Goal: Task Accomplishment & Management: Use online tool/utility

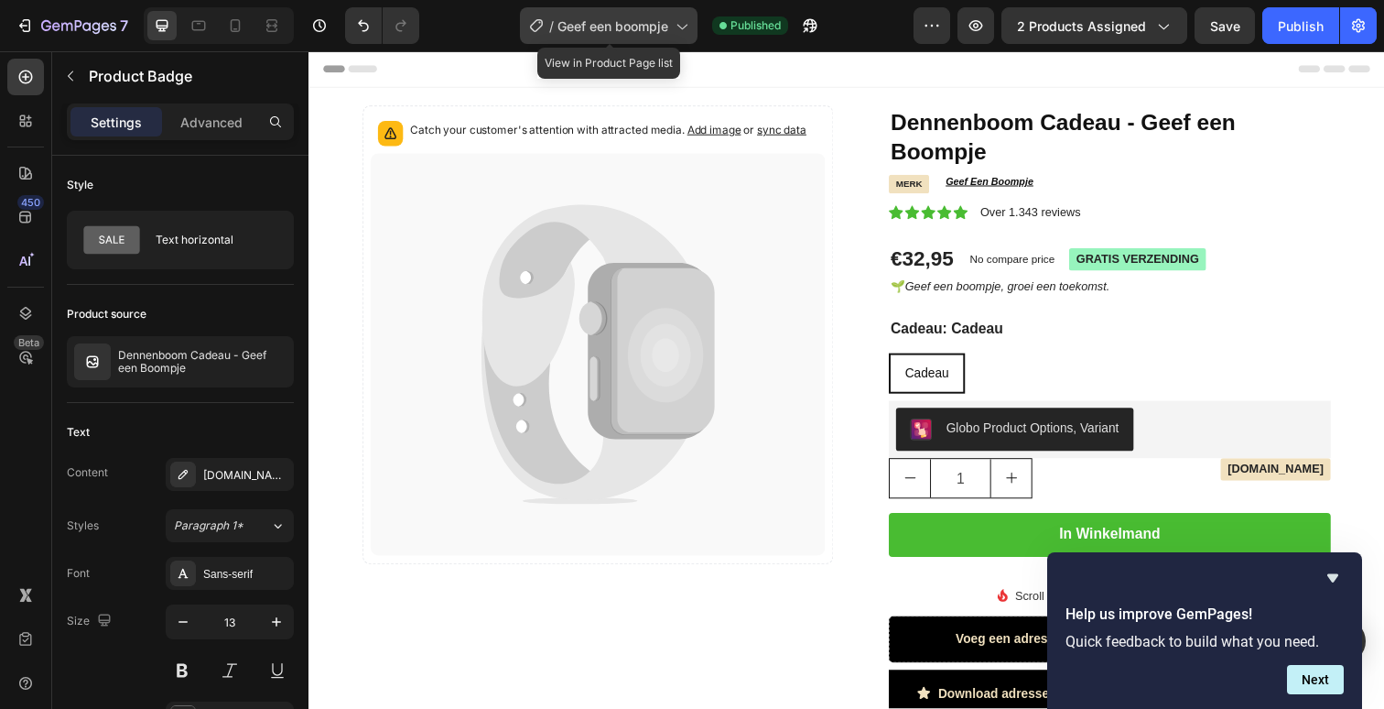
click at [669, 40] on div "/ Geef een boompje" at bounding box center [609, 25] width 178 height 37
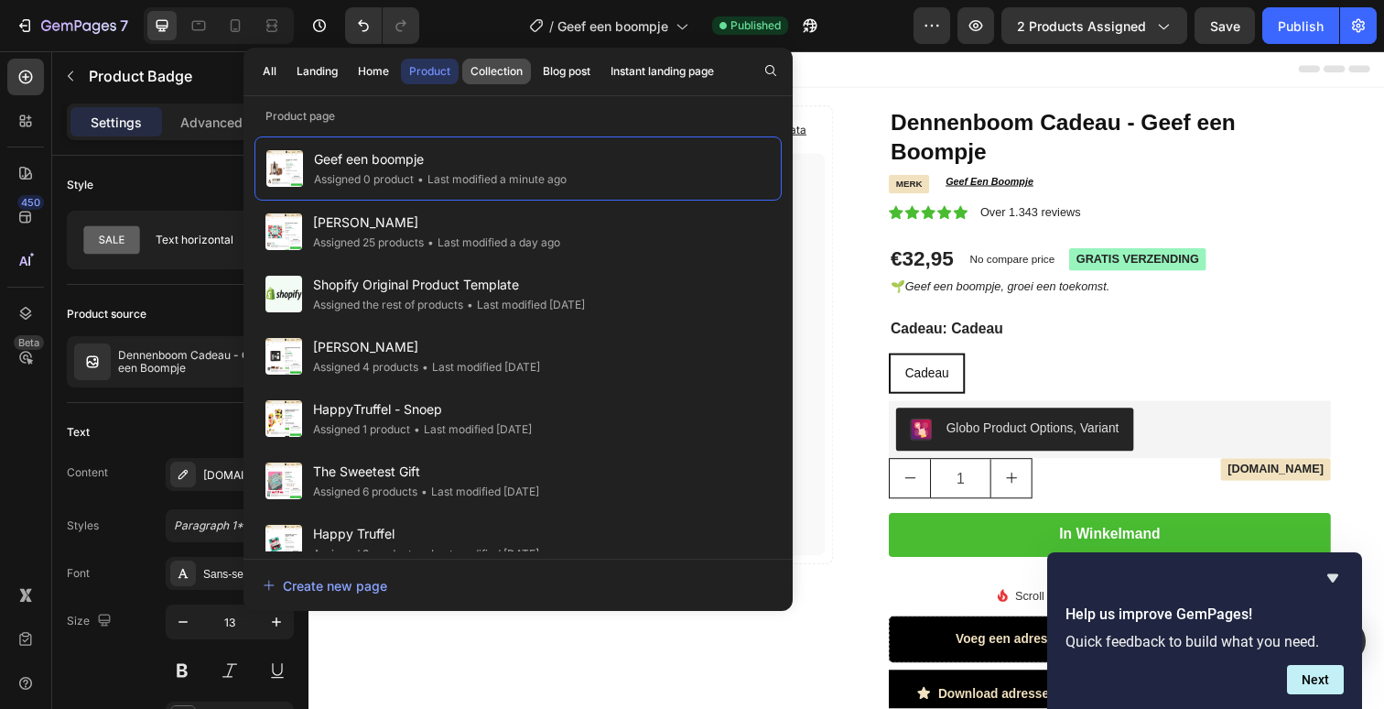
click at [484, 69] on div "Collection" at bounding box center [497, 71] width 52 height 16
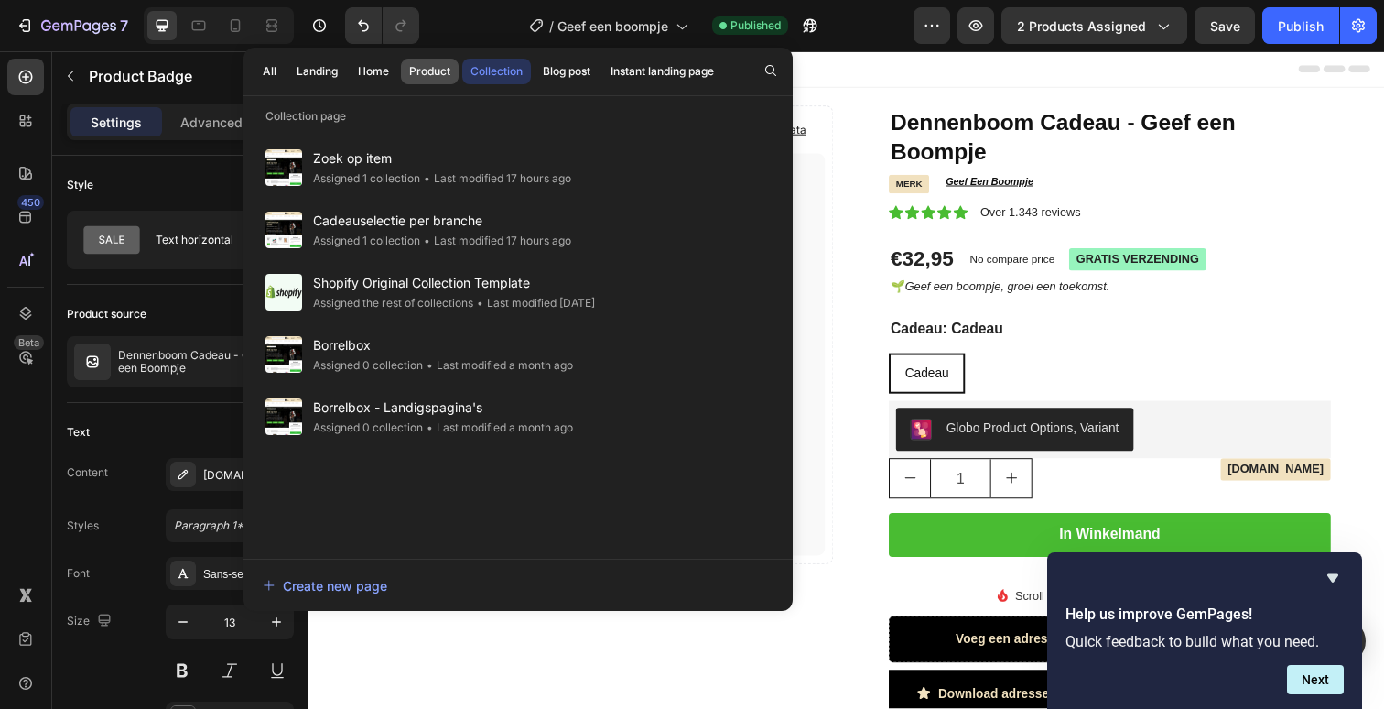
click at [440, 76] on div "Product" at bounding box center [429, 71] width 41 height 16
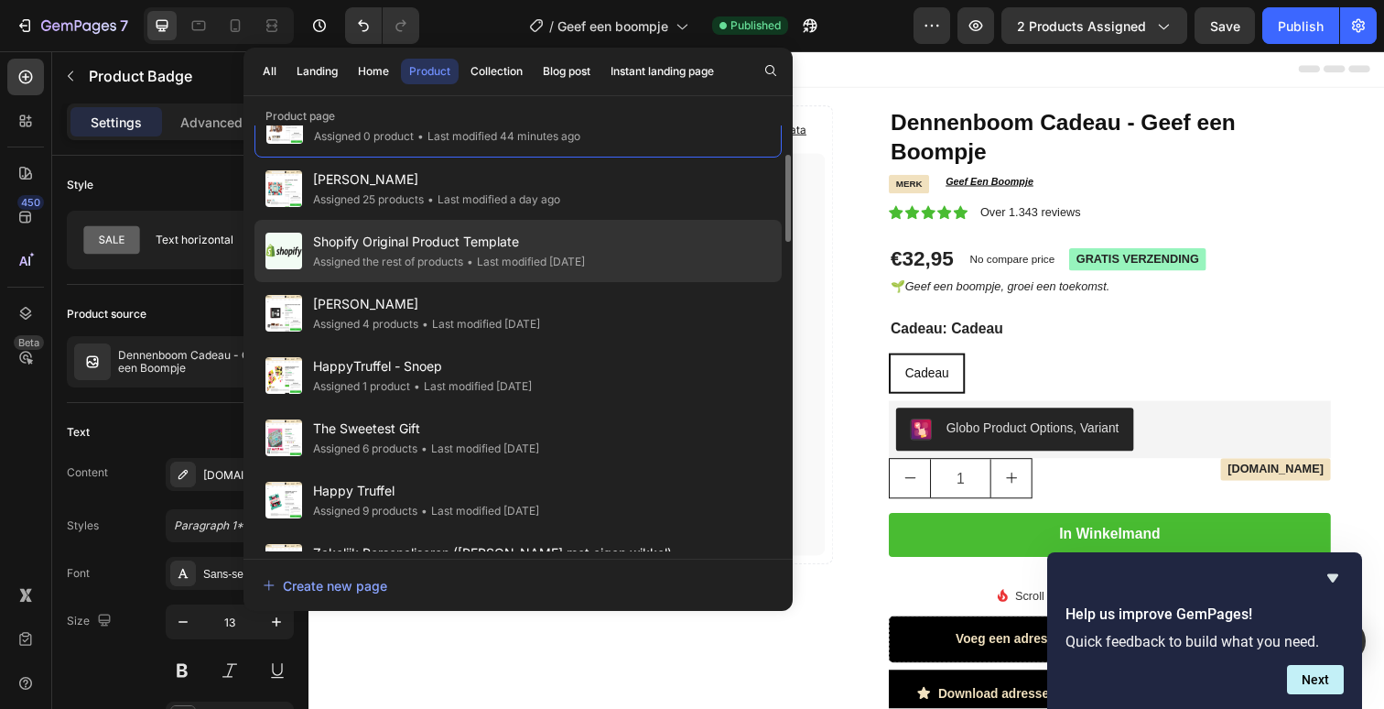
scroll to position [126, 0]
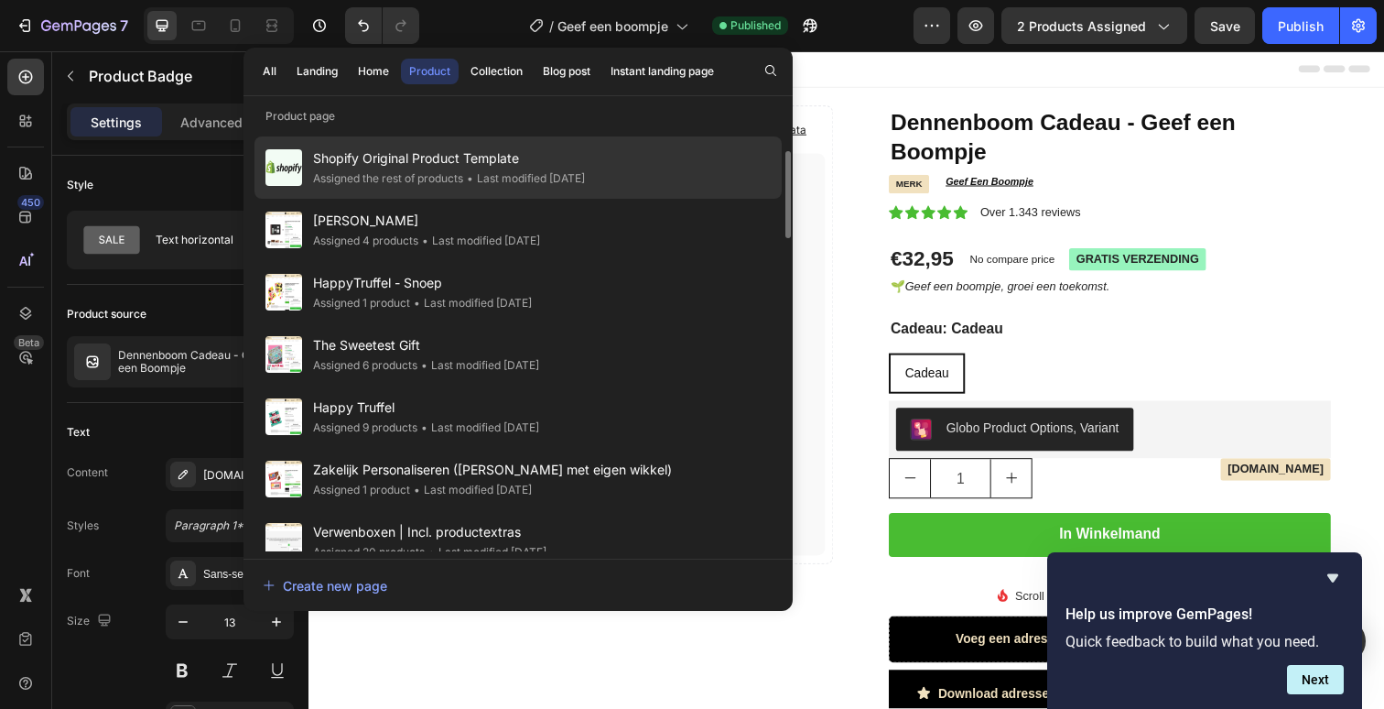
click at [612, 289] on div "HappyTruffel - Snoep Assigned 1 product • Last modified [DATE]" at bounding box center [517, 292] width 527 height 62
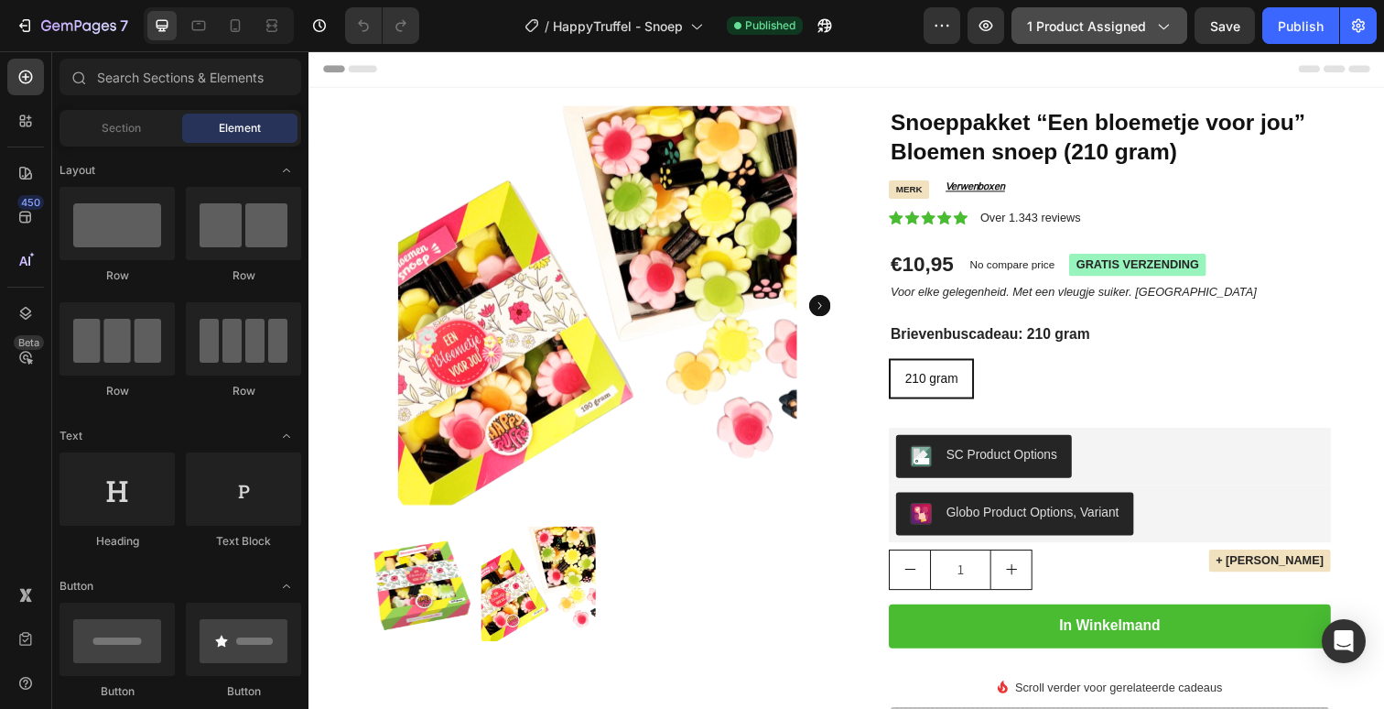
click at [1038, 26] on span "1 product assigned" at bounding box center [1086, 25] width 119 height 19
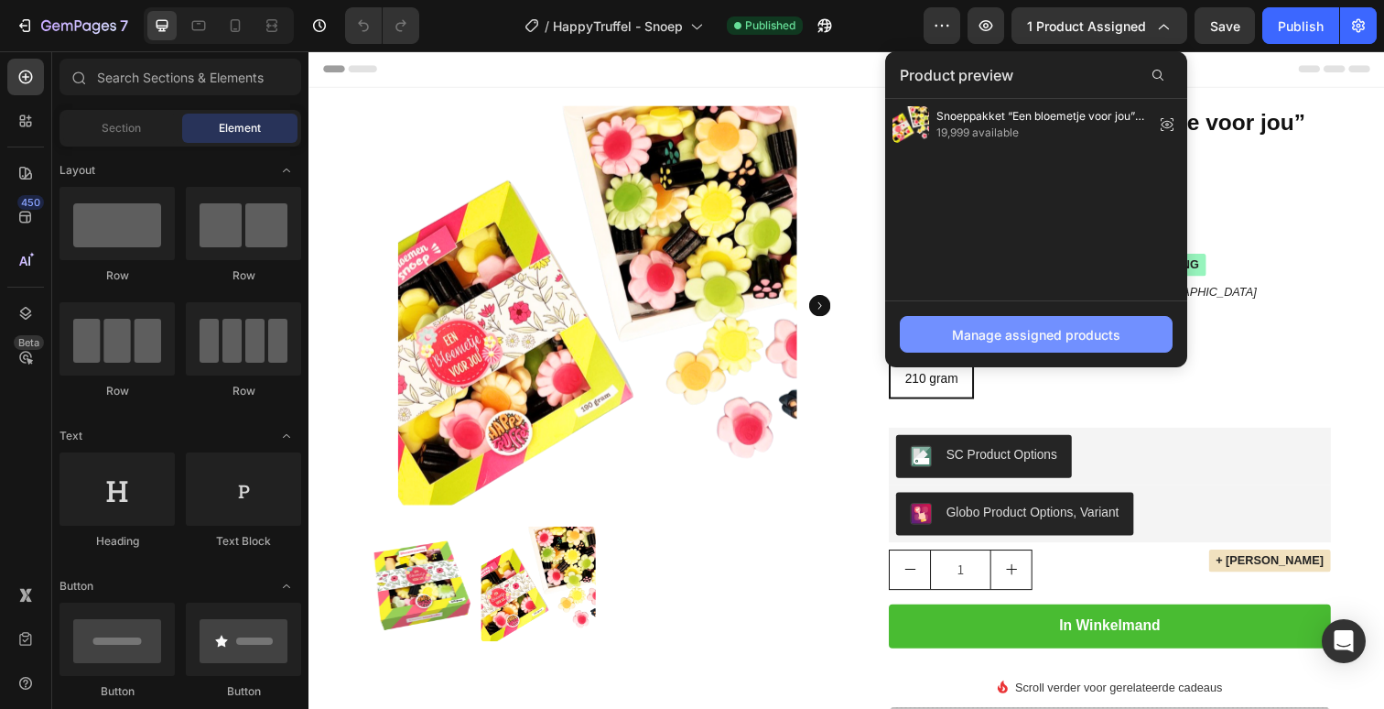
click at [1000, 325] on div "Manage assigned products" at bounding box center [1036, 334] width 168 height 19
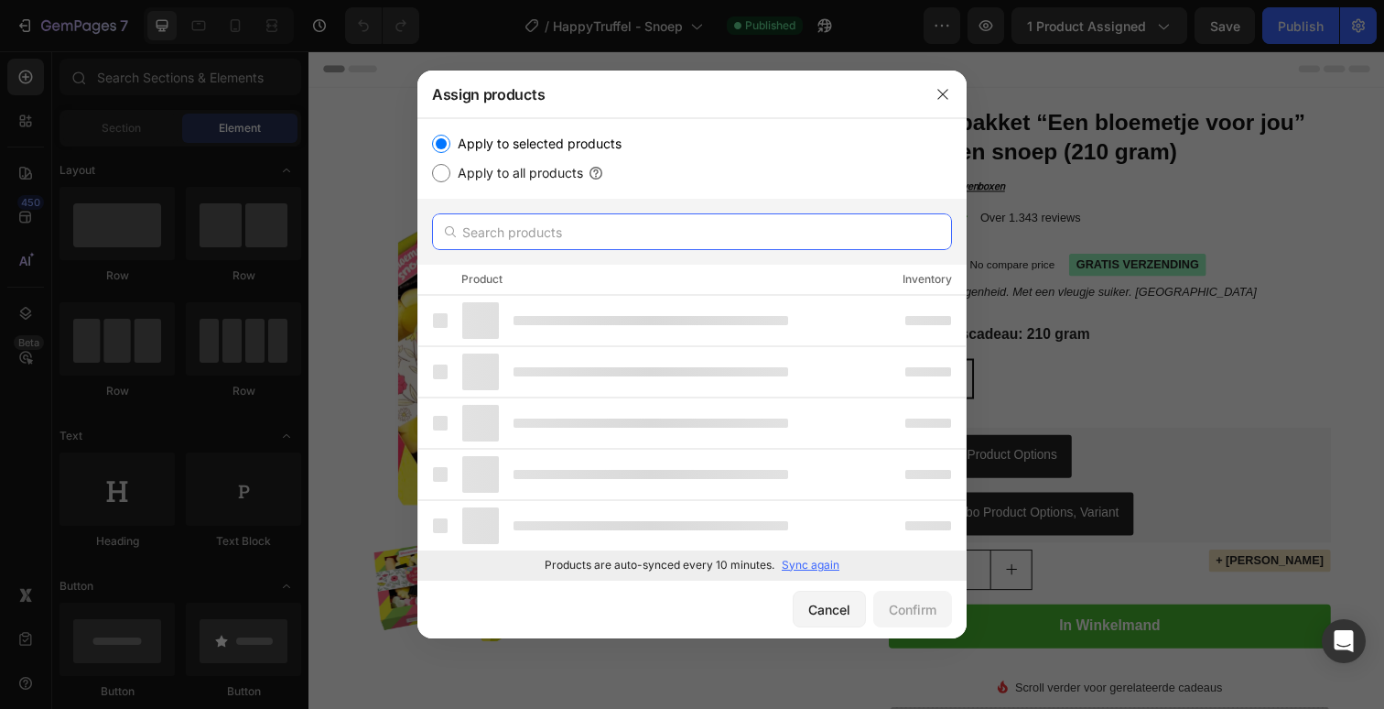
click at [680, 242] on input "text" at bounding box center [692, 231] width 520 height 37
paste input "Snoeppakket “Beretrots op jou” zure beren snoep"
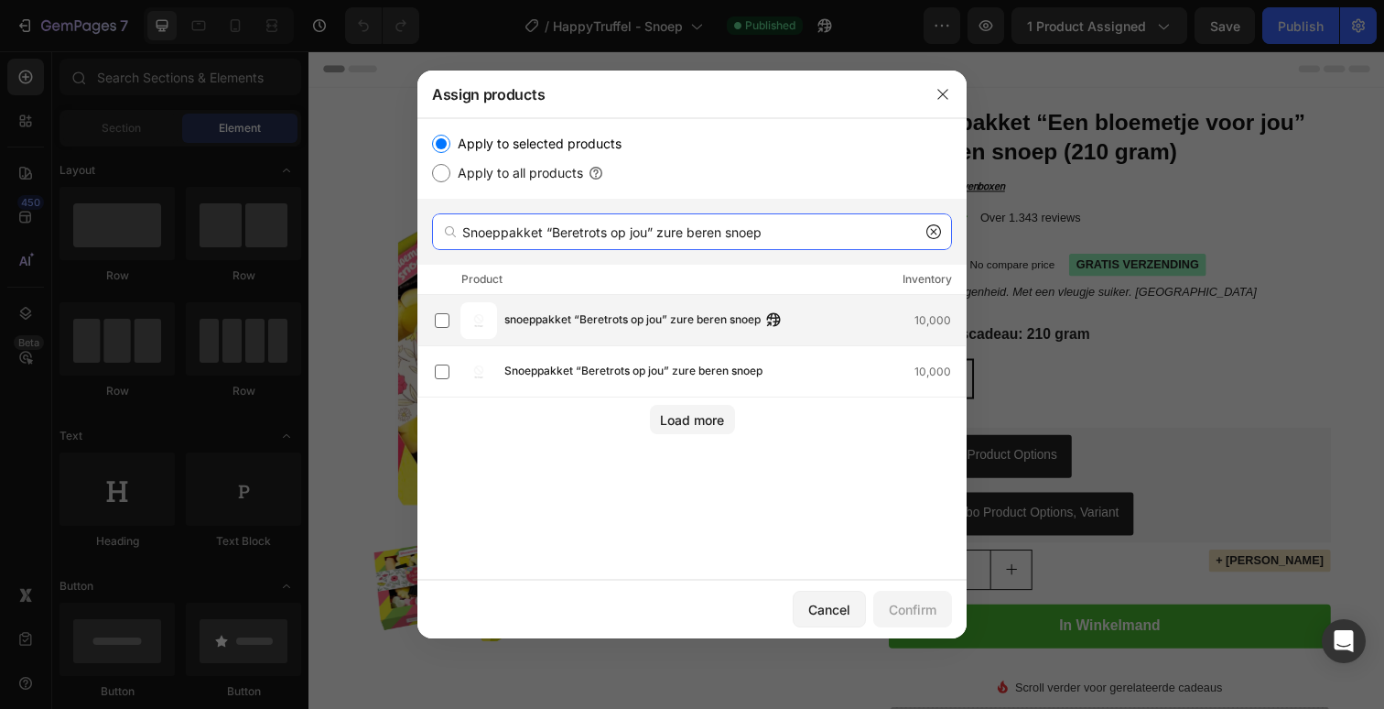
type input "Snoeppakket “Beretrots op jou” zure beren snoep"
click at [652, 333] on div "snoeppakket “Beretrots op jou” zure beren snoep 10,000" at bounding box center [700, 320] width 531 height 37
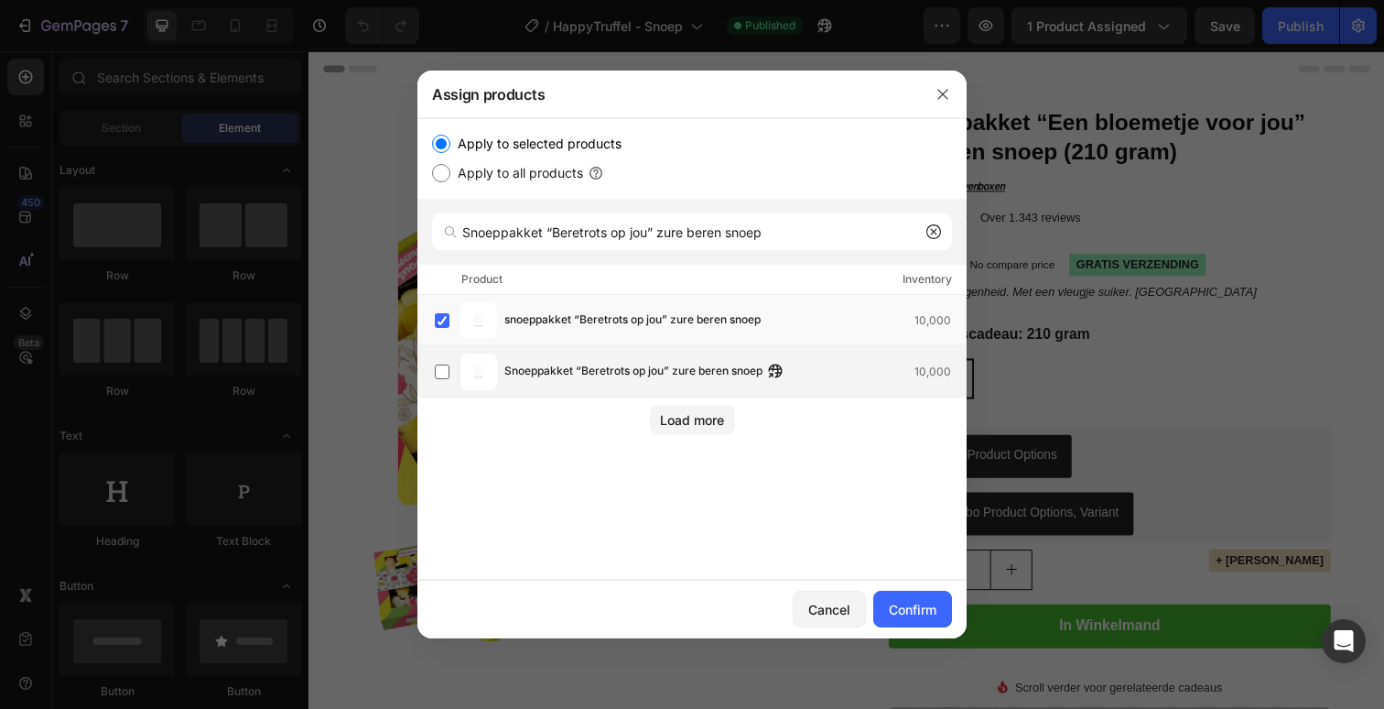
click at [644, 377] on span "Snoeppakket “Beretrots op jou” zure beren snoep" at bounding box center [633, 372] width 258 height 20
click at [906, 588] on div "Cancel Confirm" at bounding box center [691, 608] width 549 height 59
click at [913, 612] on div "Confirm" at bounding box center [913, 609] width 48 height 19
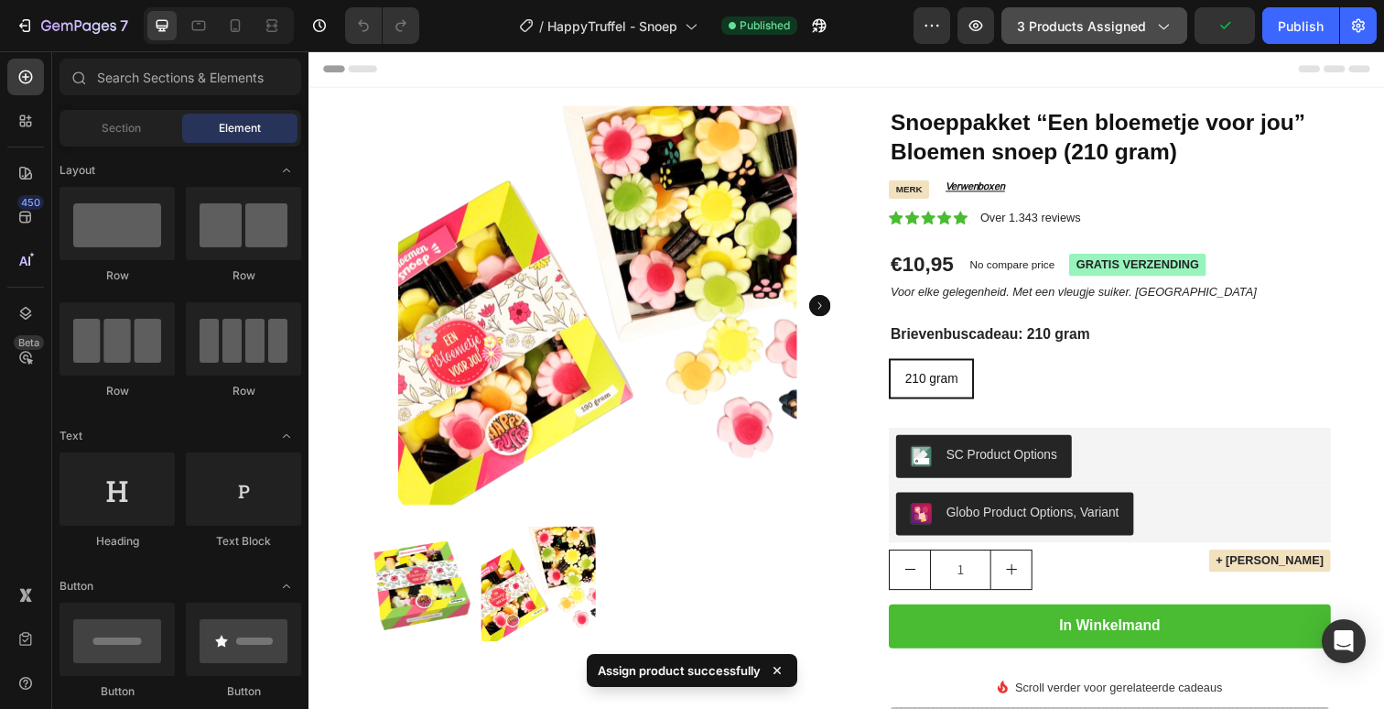
click at [1038, 28] on span "3 products assigned" at bounding box center [1081, 25] width 129 height 19
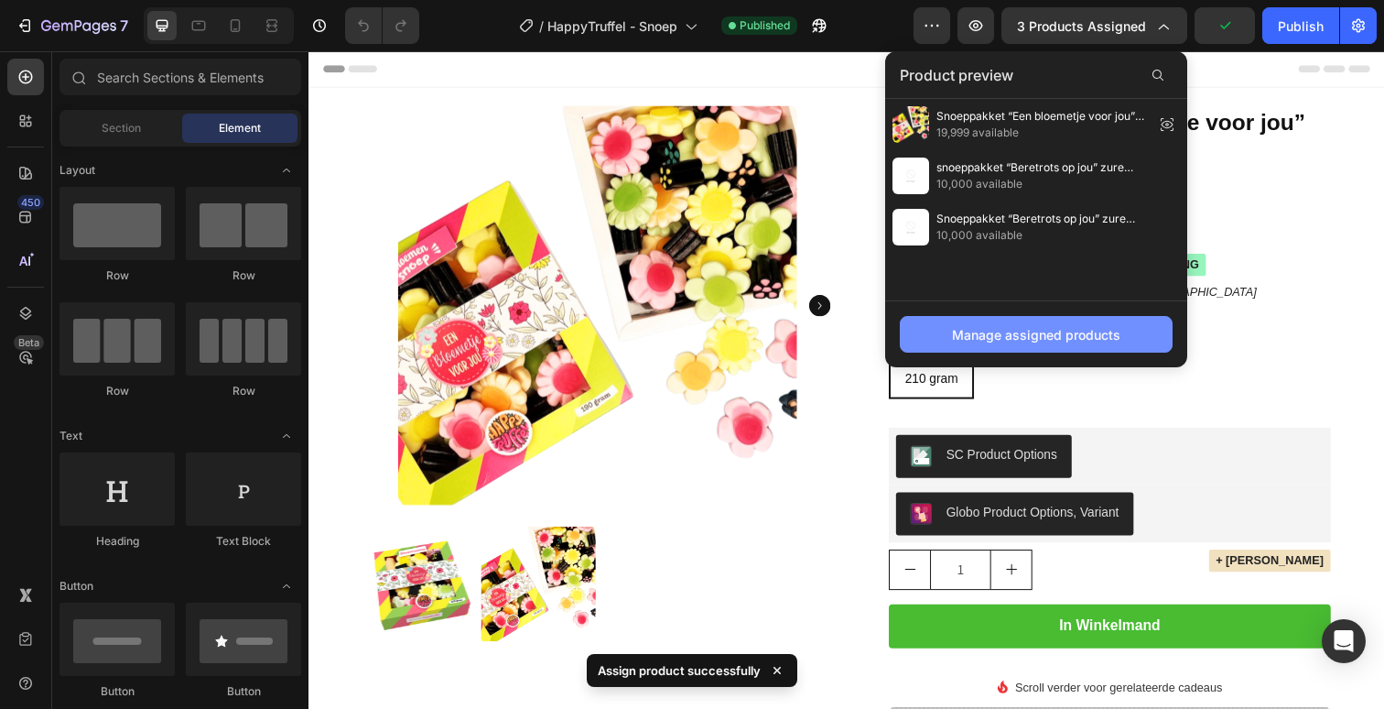
click at [1018, 342] on div "Manage assigned products" at bounding box center [1036, 334] width 168 height 19
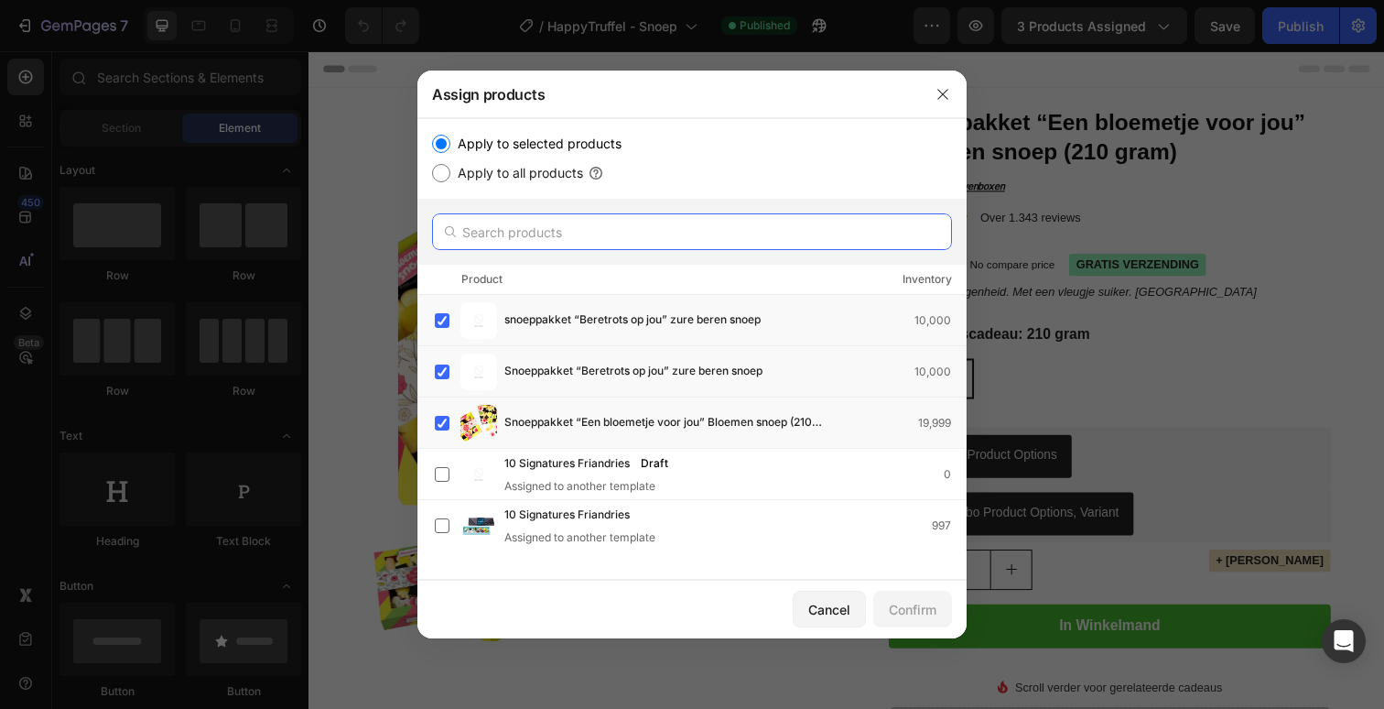
click at [664, 237] on input "text" at bounding box center [692, 231] width 520 height 37
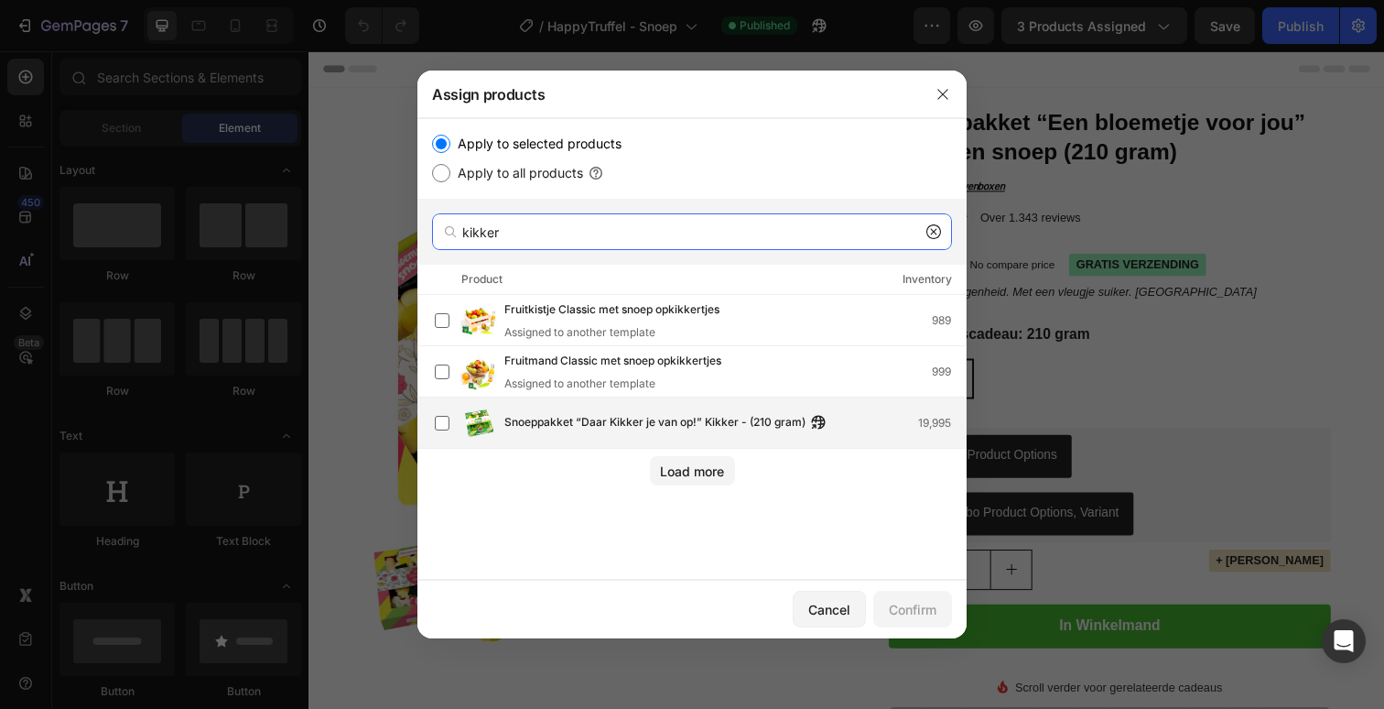
type input "kikker"
click at [654, 421] on span "Snoeppakket “Daar Kikker je van op!” Kikker - (210 gram)" at bounding box center [654, 423] width 301 height 20
click at [922, 602] on div "Confirm" at bounding box center [913, 609] width 48 height 19
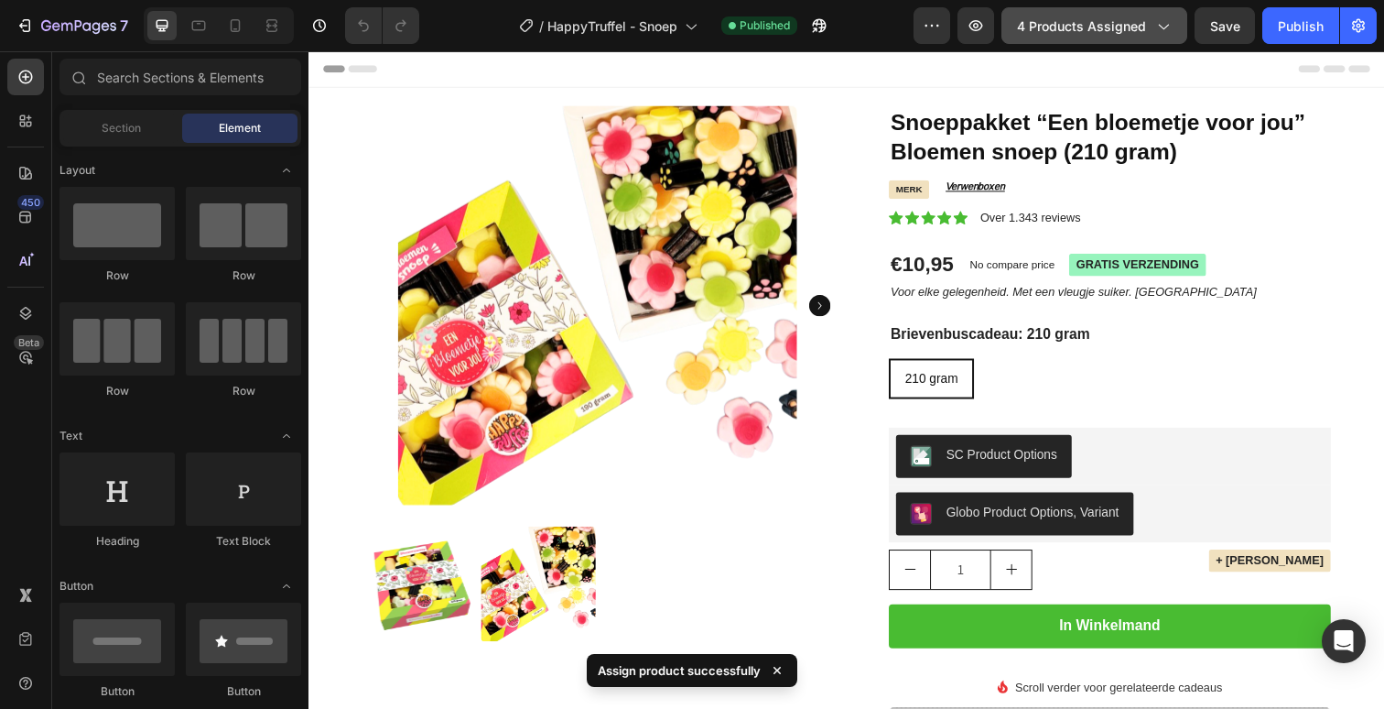
click at [1091, 37] on button "4 products assigned" at bounding box center [1095, 25] width 186 height 37
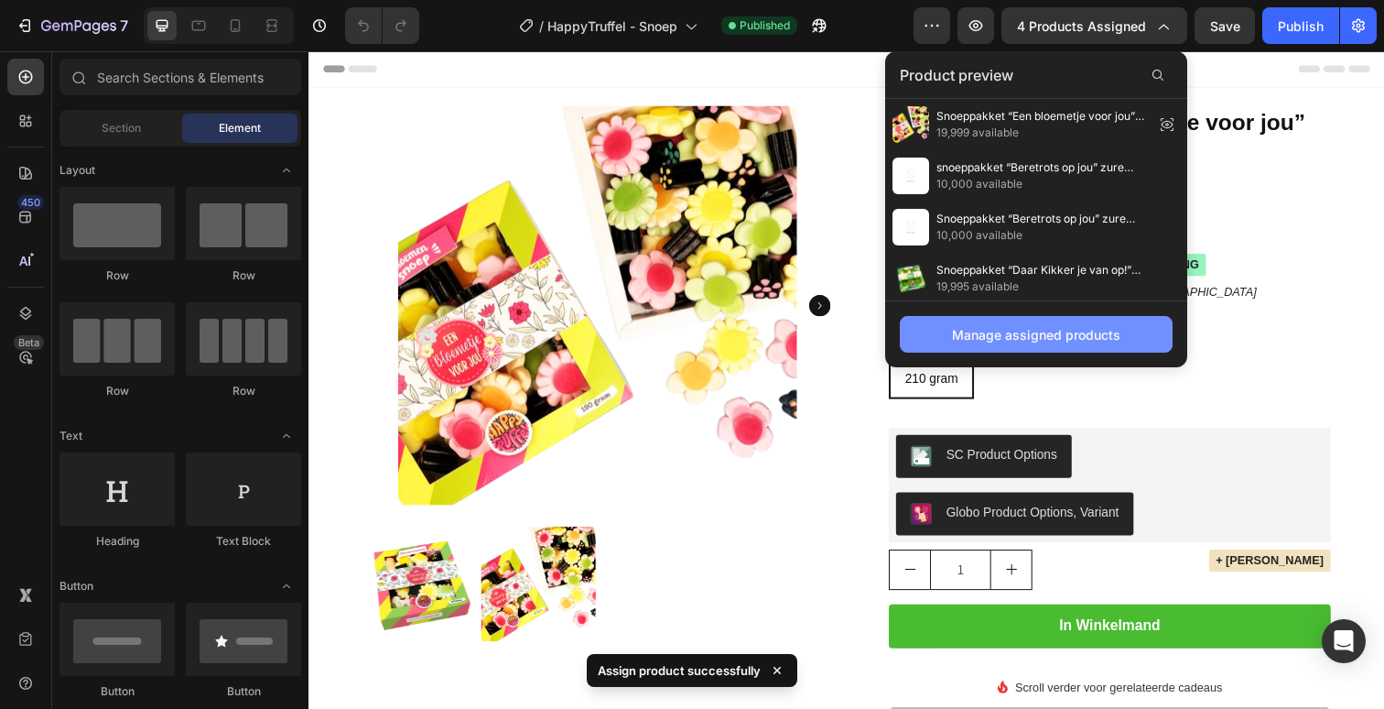
click at [1051, 351] on button "Manage assigned products" at bounding box center [1036, 334] width 273 height 37
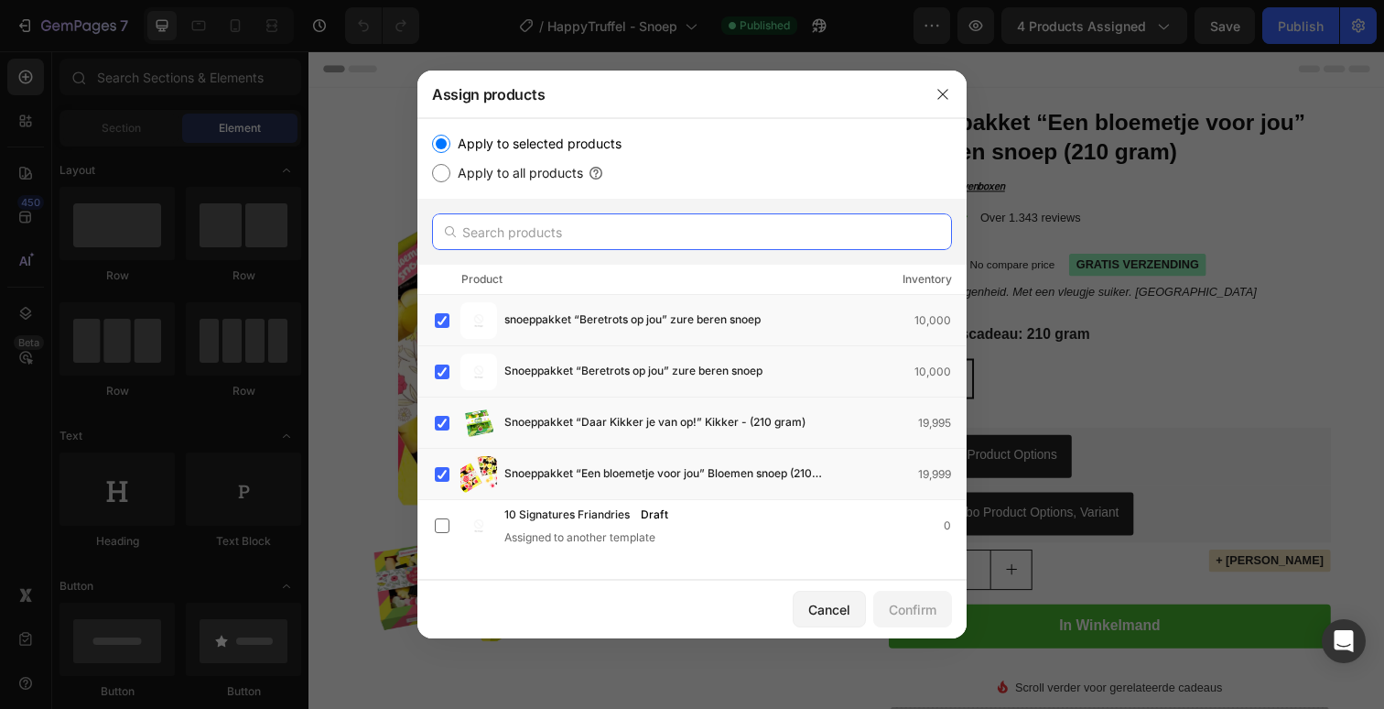
click at [653, 240] on input "text" at bounding box center [692, 231] width 520 height 37
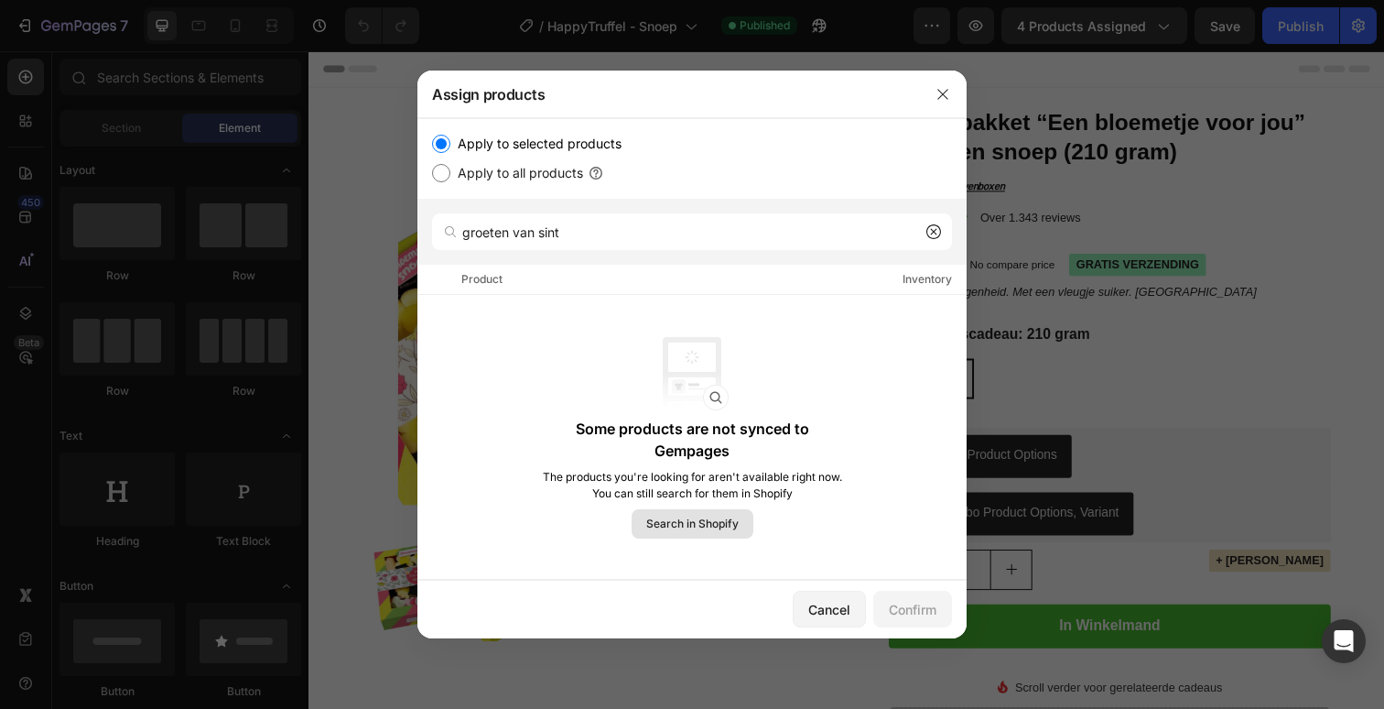
click at [676, 535] on button "Search in Shopify" at bounding box center [693, 523] width 122 height 29
click at [525, 243] on input "groeten van sint" at bounding box center [692, 231] width 520 height 37
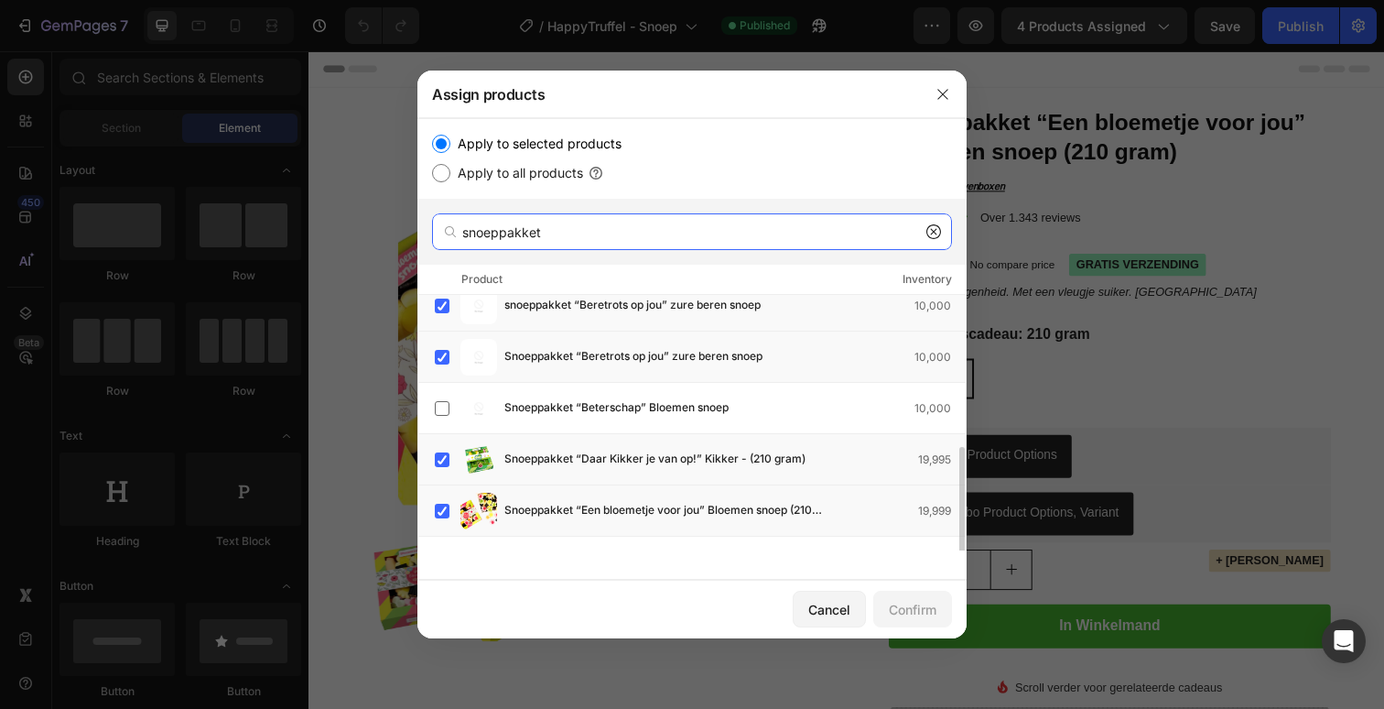
scroll to position [295, 0]
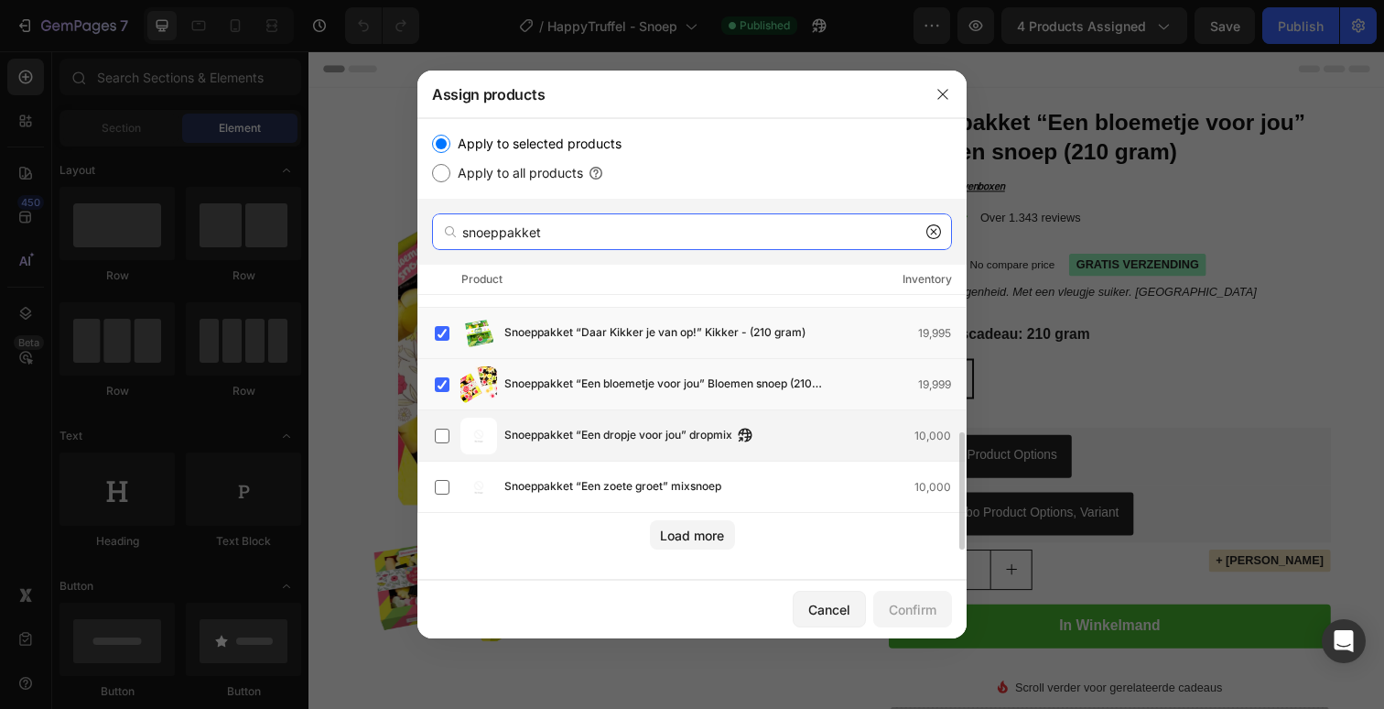
type input "snoeppakket"
click at [683, 428] on span "Snoeppakket “Een dropje voor jou” dropmix" at bounding box center [618, 436] width 228 height 20
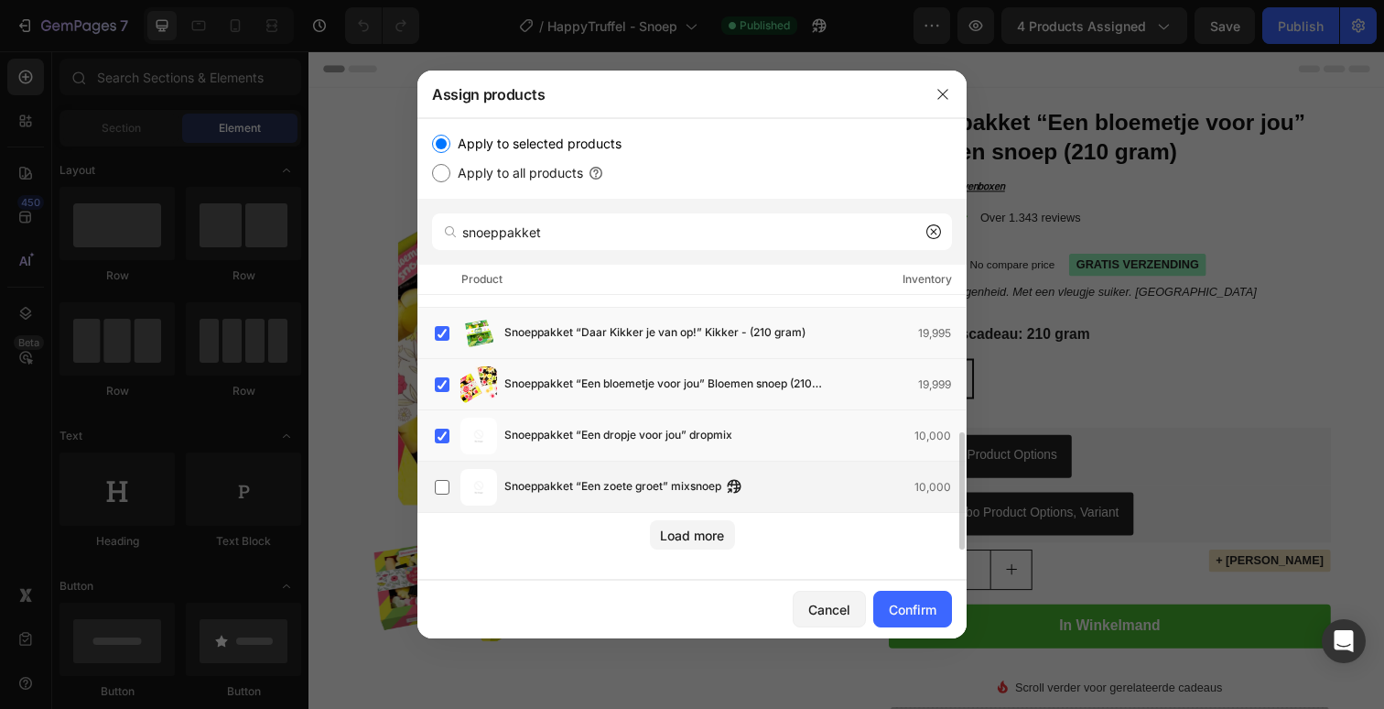
click at [675, 480] on span "Snoeppakket “Een zoete groet” mixsnoep" at bounding box center [612, 487] width 217 height 20
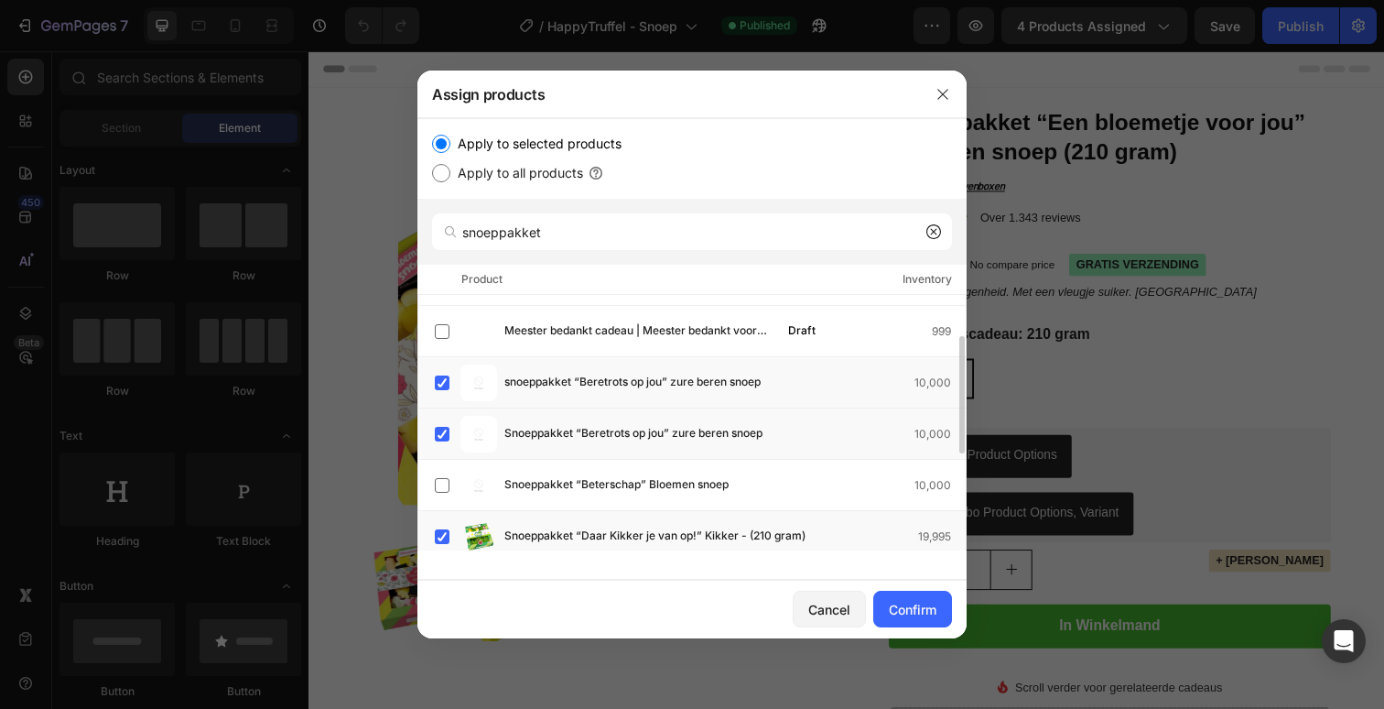
scroll to position [91, 0]
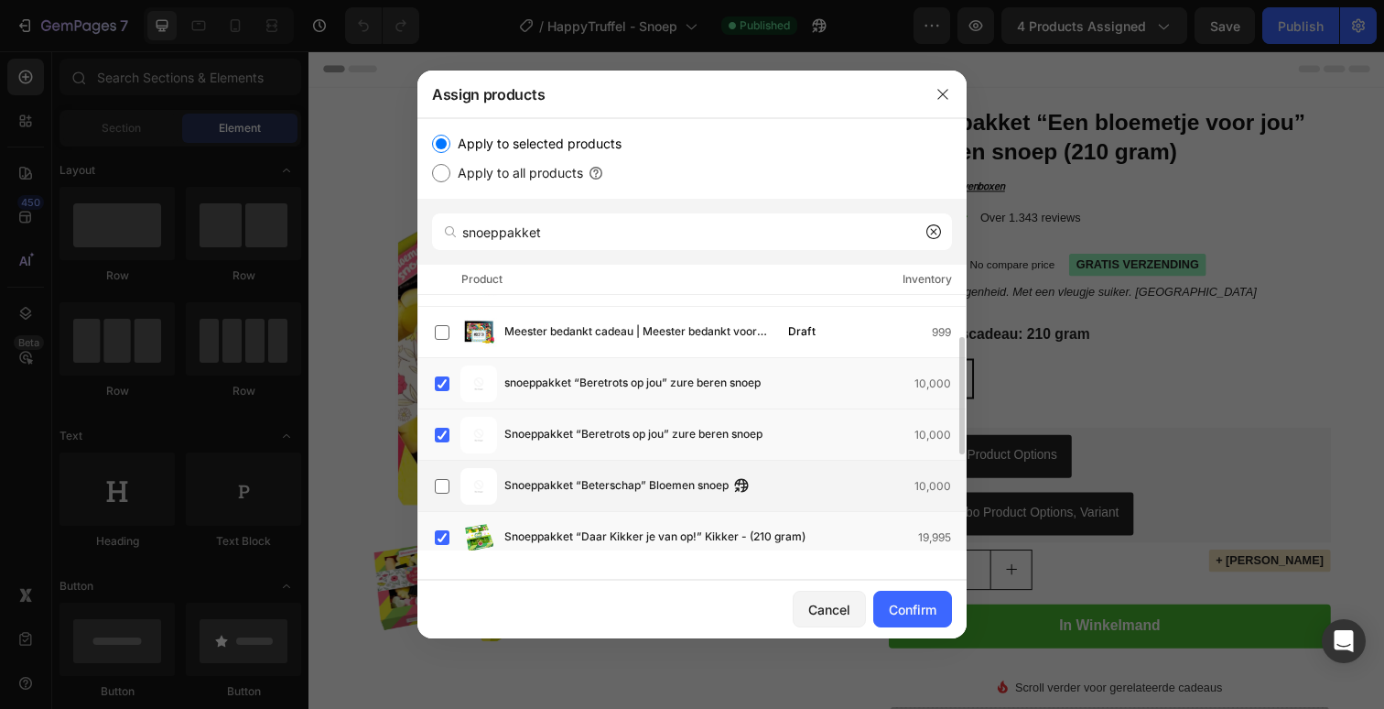
click at [671, 477] on span "Snoeppakket “Beterschap” Bloemen snoep" at bounding box center [616, 486] width 224 height 20
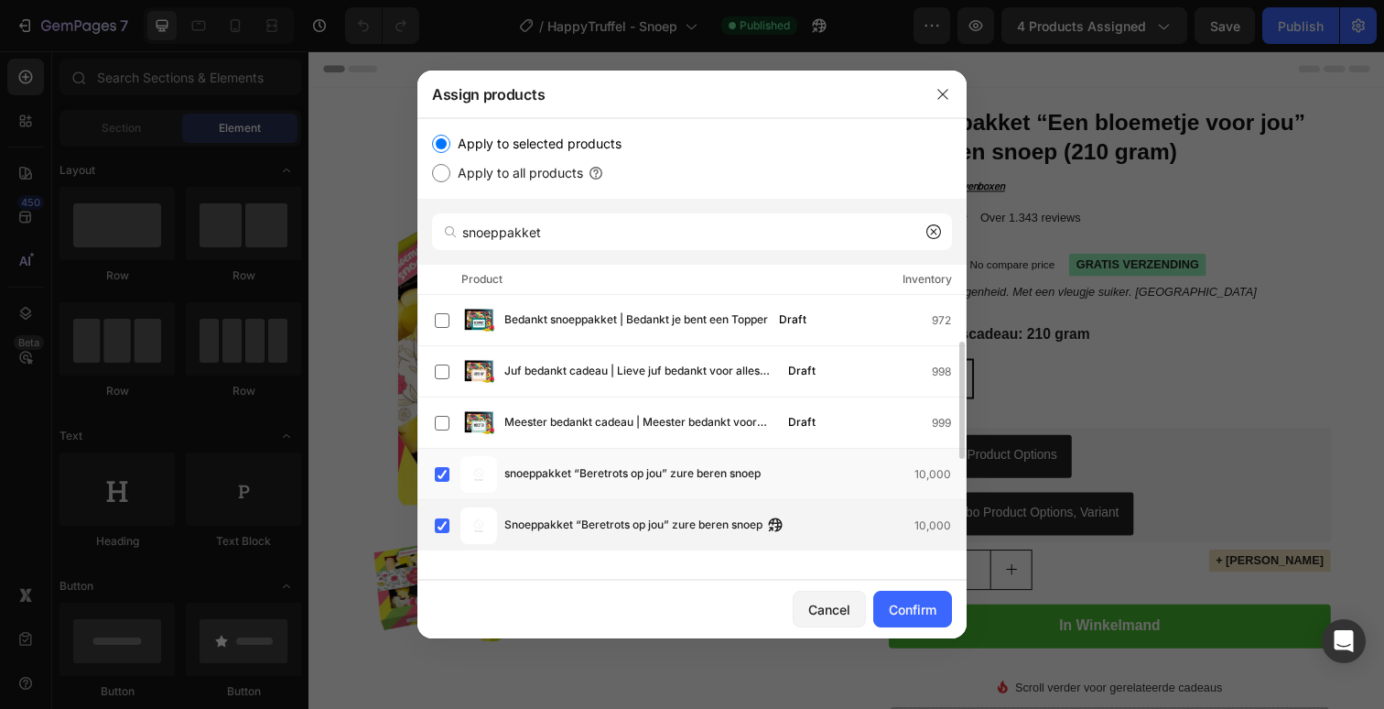
scroll to position [295, 0]
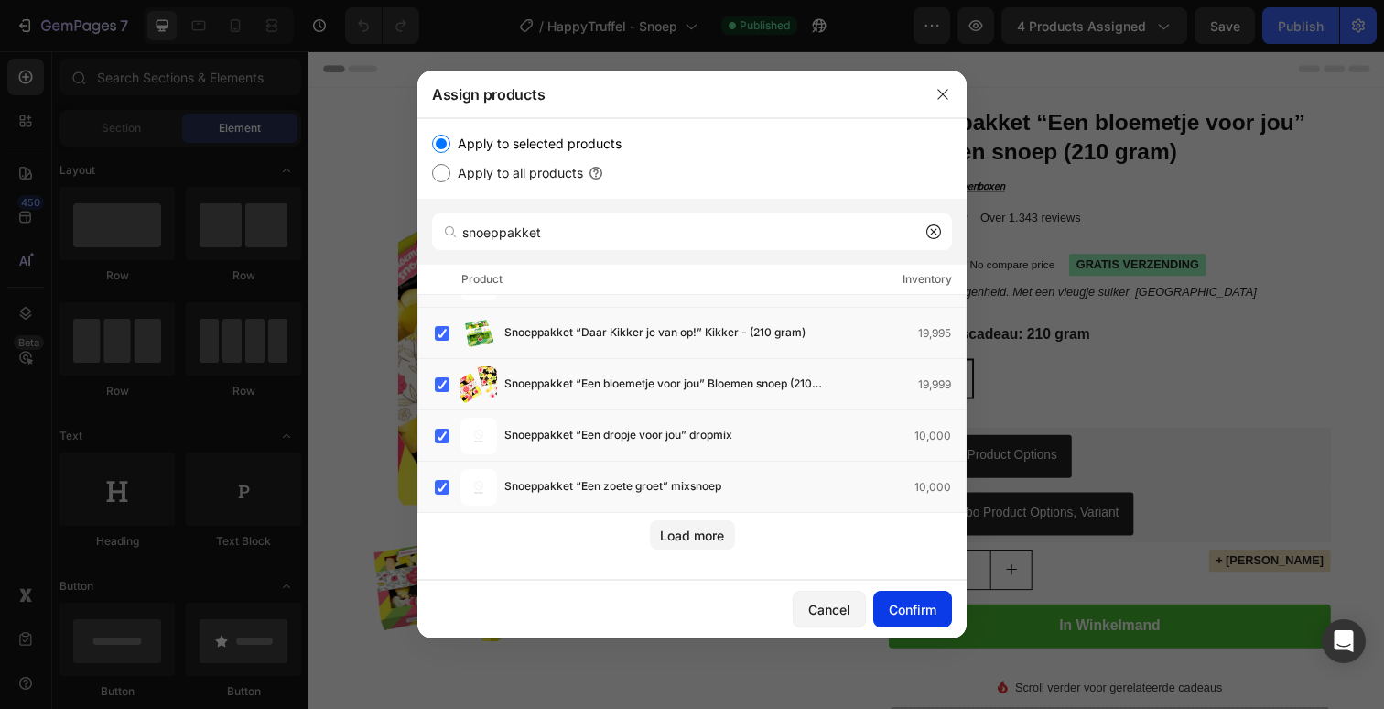
click at [904, 602] on div "Confirm" at bounding box center [913, 609] width 48 height 19
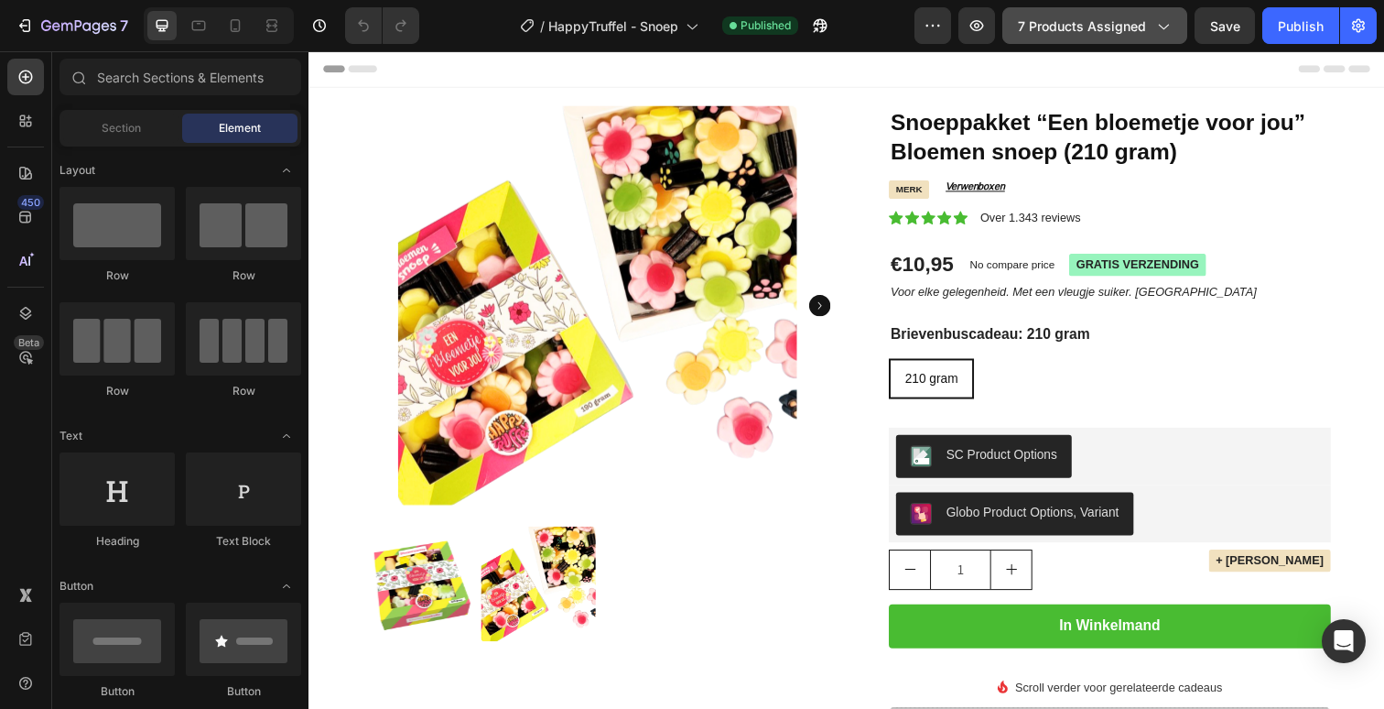
click at [1085, 22] on span "7 products assigned" at bounding box center [1082, 25] width 128 height 19
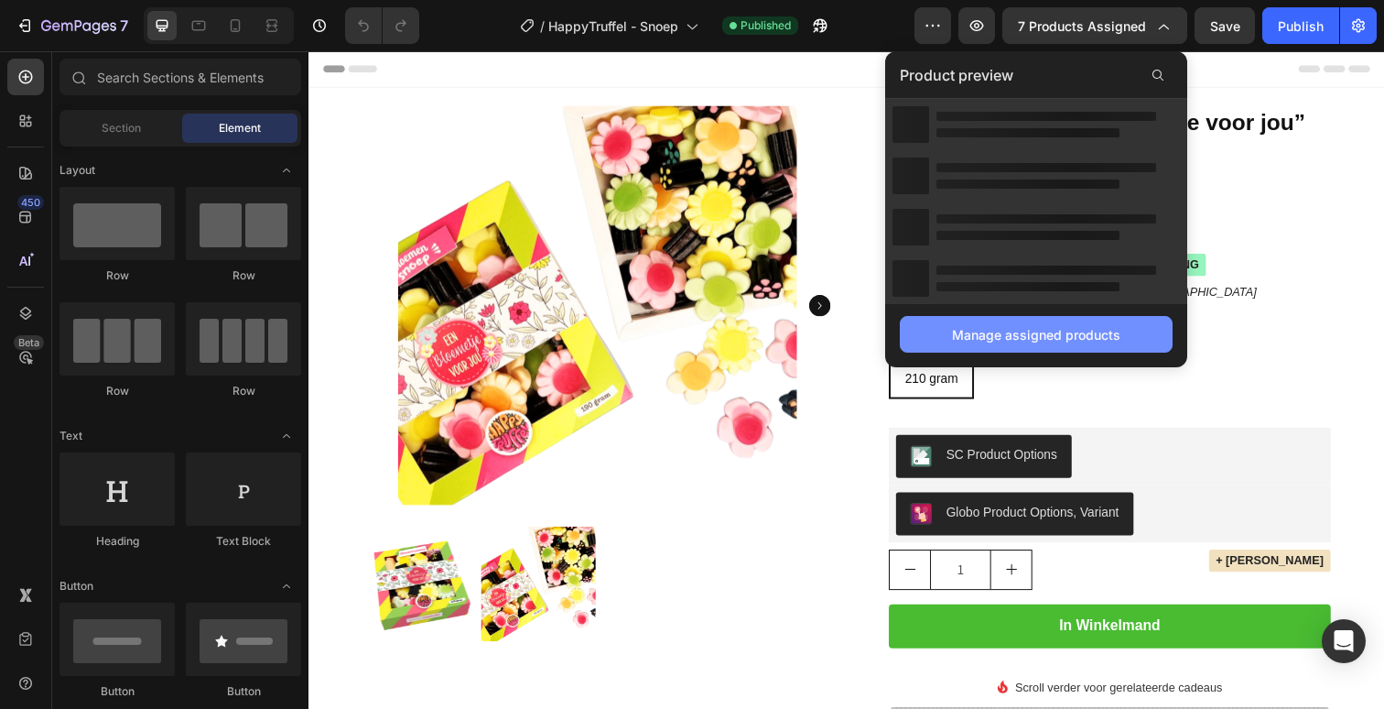
click at [1051, 335] on div "Manage assigned products" at bounding box center [1036, 334] width 168 height 19
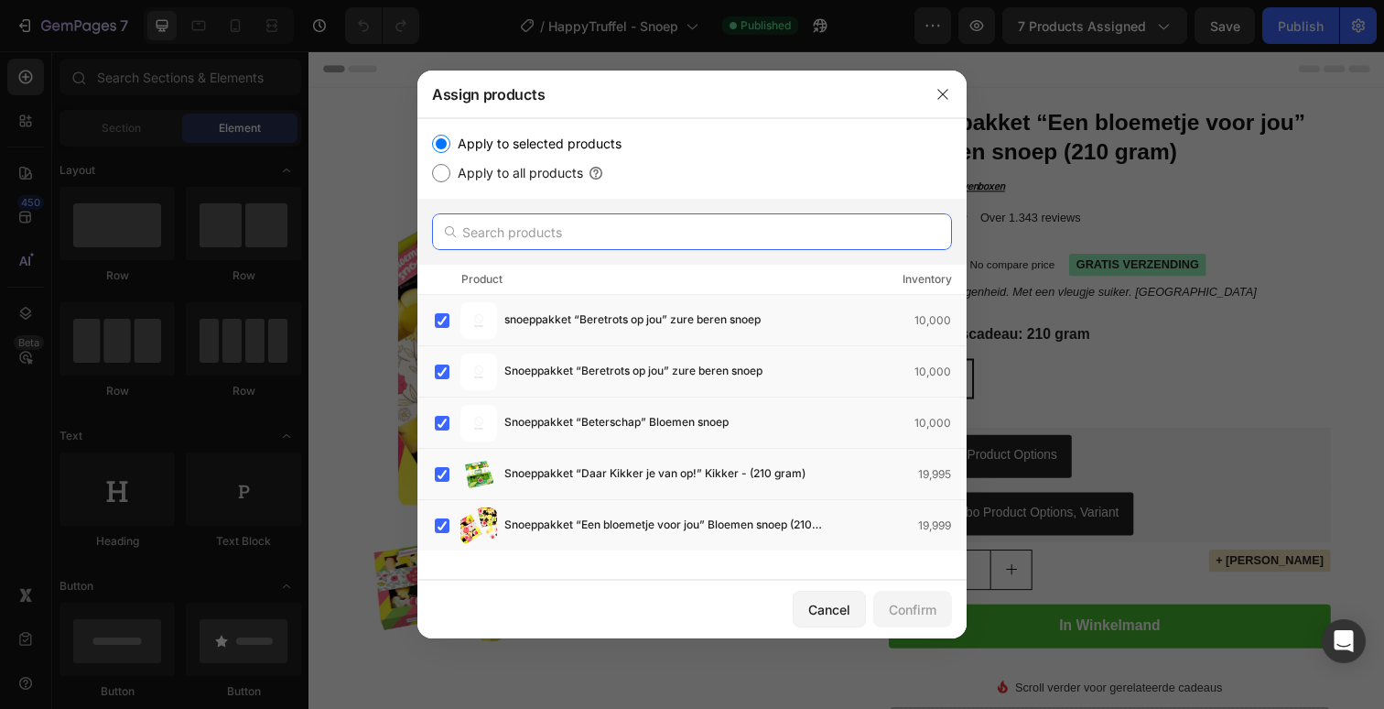
click at [649, 245] on input "text" at bounding box center [692, 231] width 520 height 37
paste input "Snoeppakket “Groeten van de Sint” strooigoed (175 gram)"
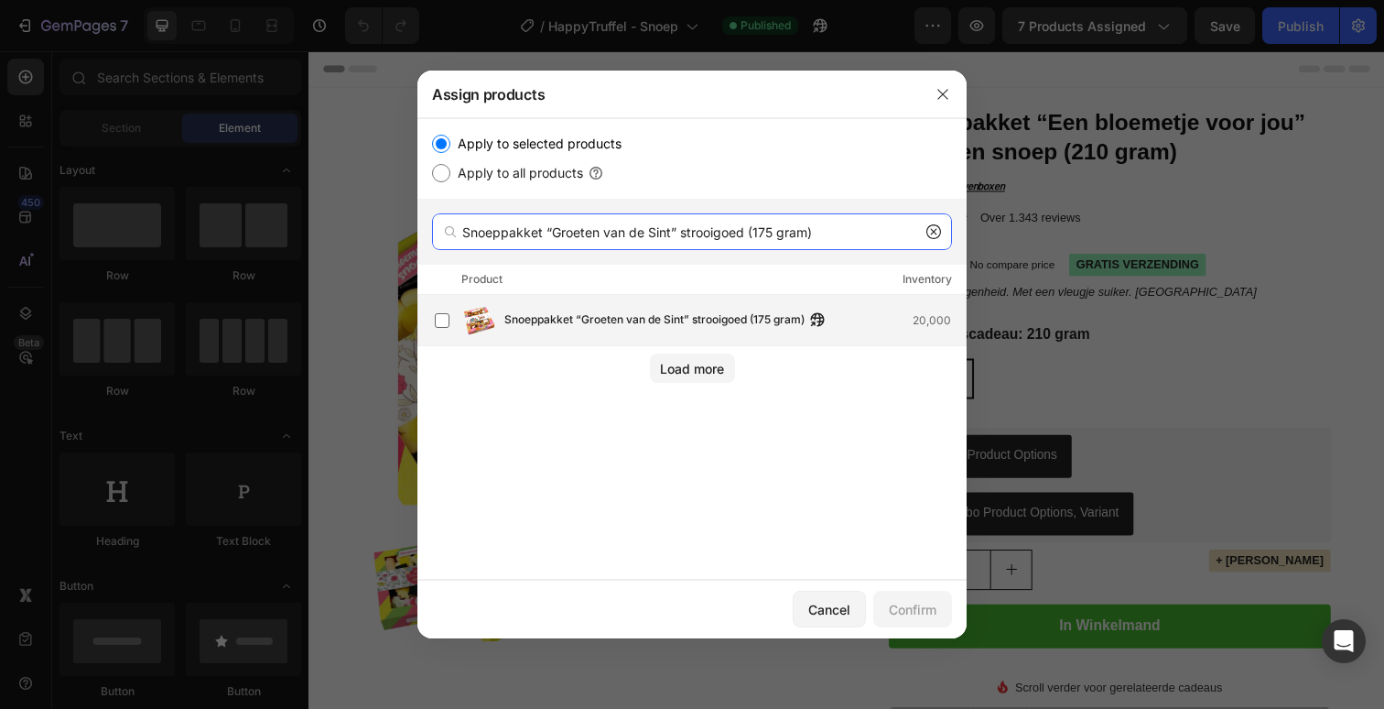
type input "Snoeppakket “Groeten van de Sint” strooigoed (175 gram)"
click at [709, 319] on span "Snoeppakket “Groeten van de Sint” strooigoed (175 gram)" at bounding box center [654, 320] width 300 height 20
click at [928, 616] on div "Confirm" at bounding box center [913, 609] width 48 height 19
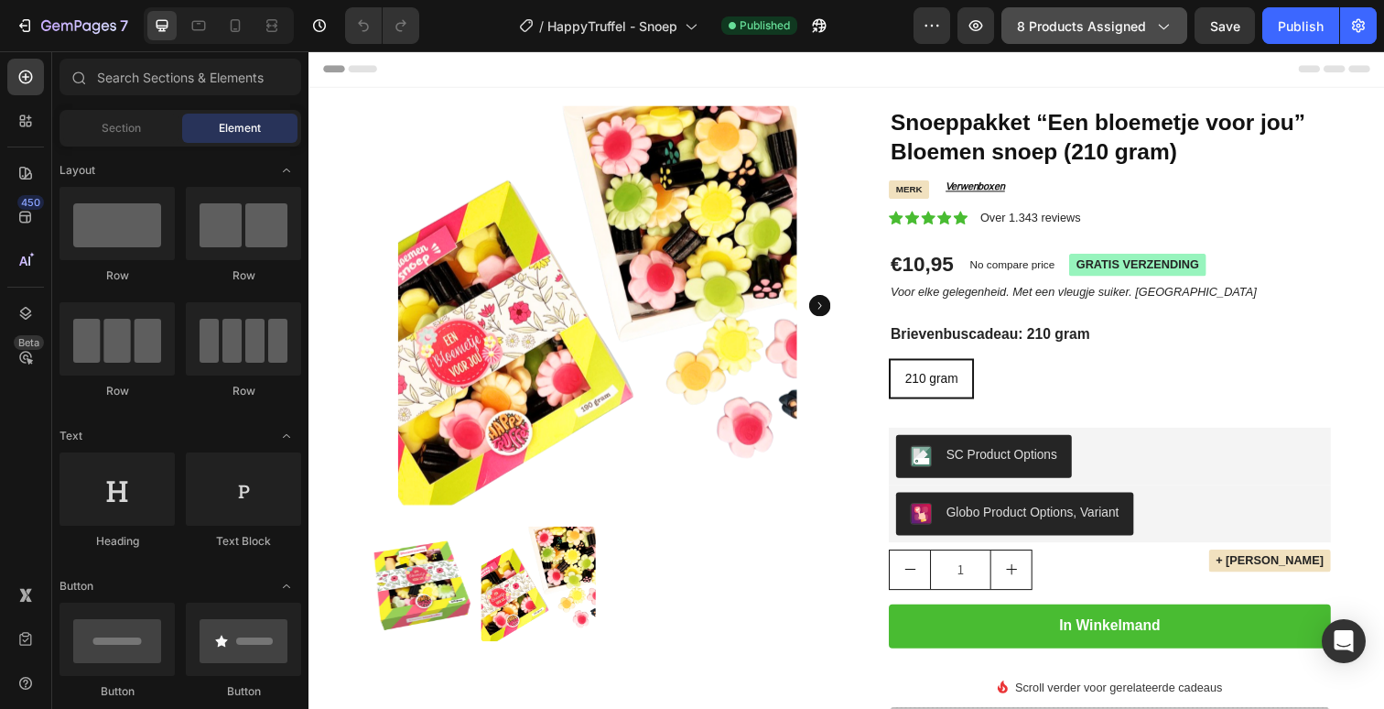
click at [1091, 18] on span "8 products assigned" at bounding box center [1081, 25] width 129 height 19
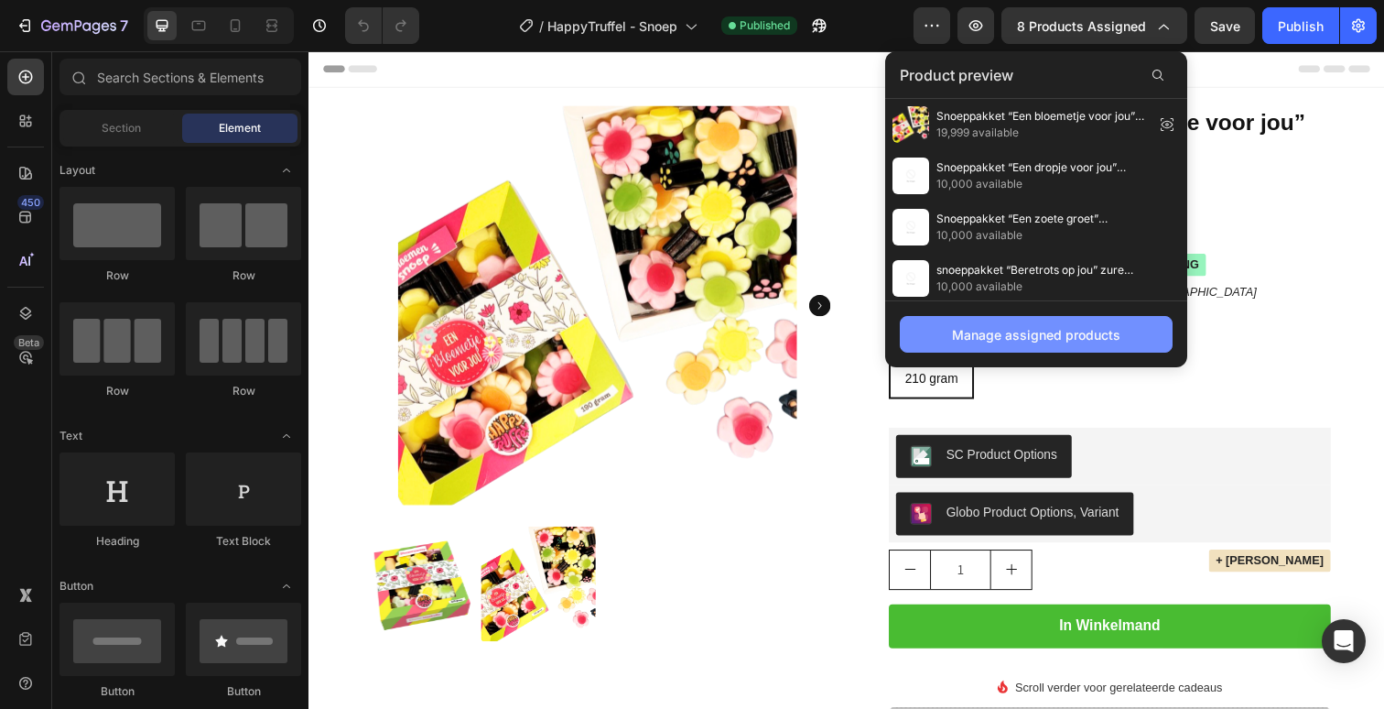
click at [1009, 341] on div "Manage assigned products" at bounding box center [1036, 334] width 168 height 19
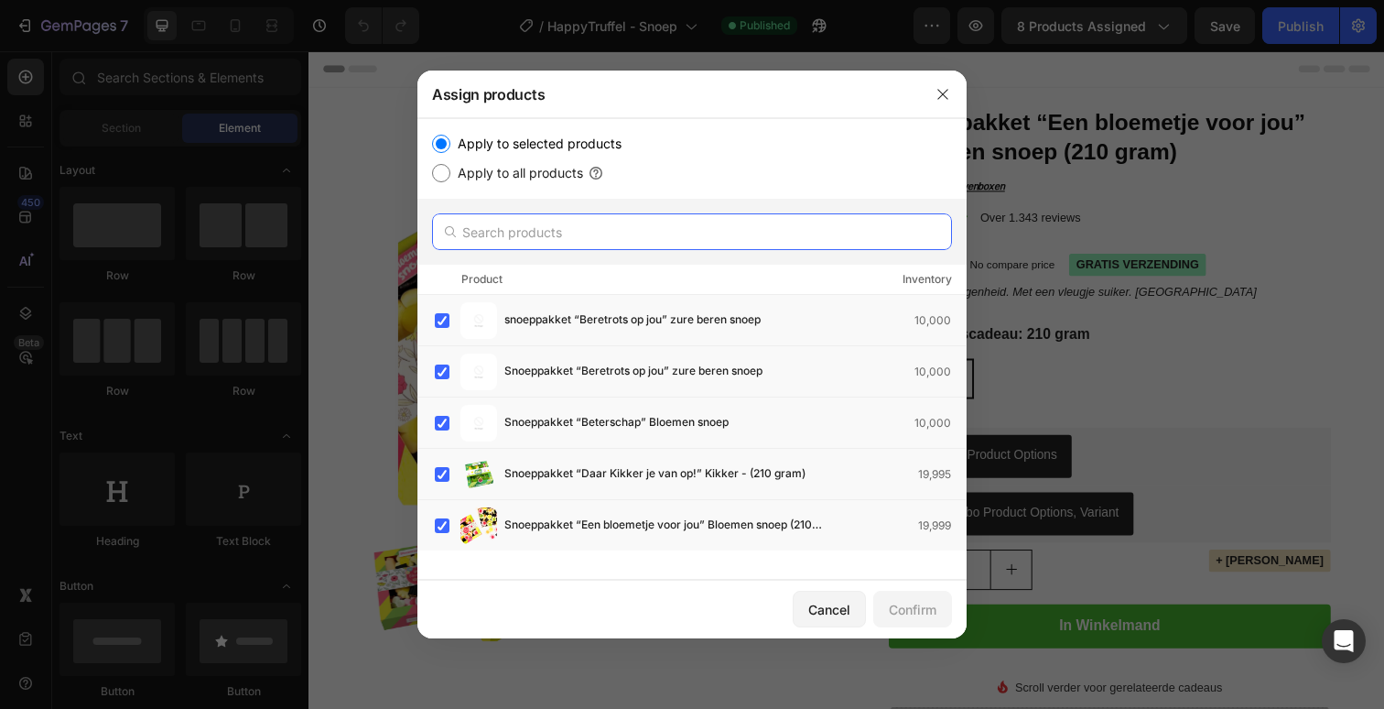
click at [634, 233] on input "text" at bounding box center [692, 231] width 520 height 37
paste input "Snoeppot weck "Borrelpot" borrelmix"
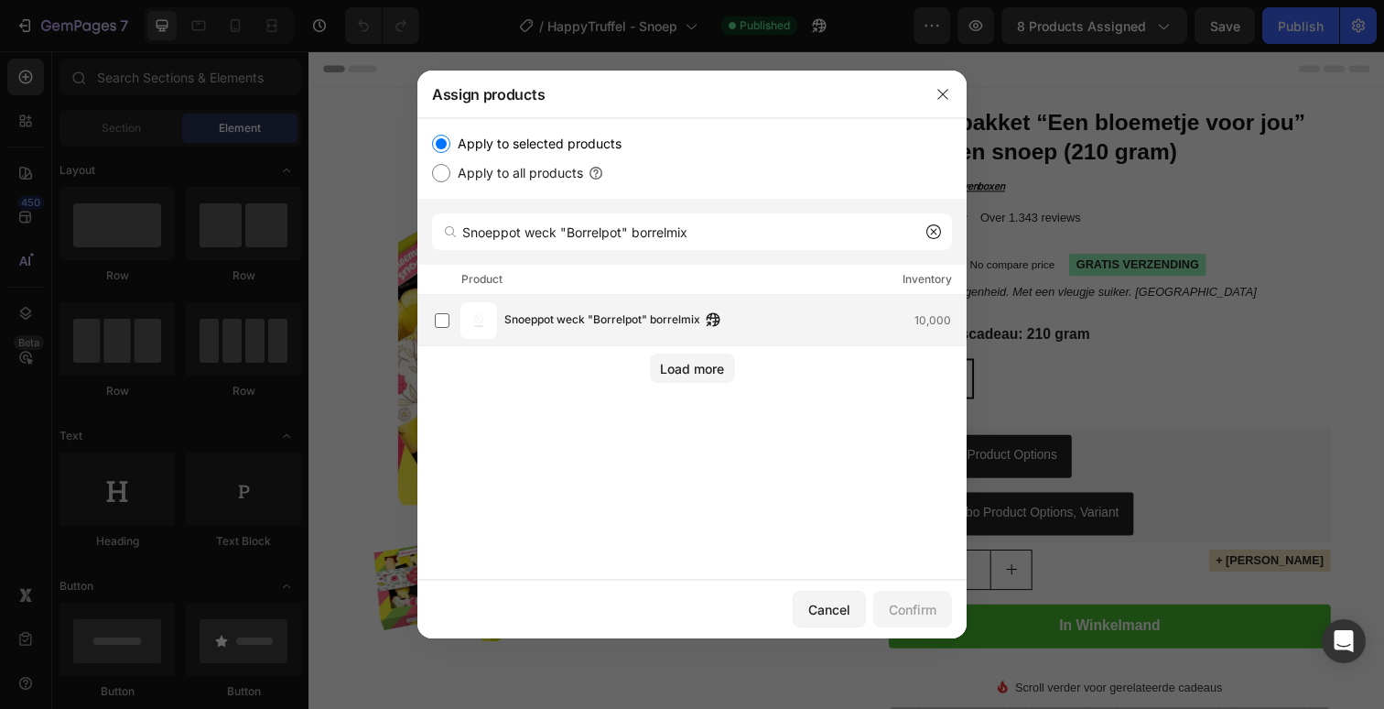
click at [647, 336] on div "Snoeppot weck "Borrelpot" borrelmix 10,000" at bounding box center [700, 320] width 531 height 37
drag, startPoint x: 563, startPoint y: 233, endPoint x: 796, endPoint y: 233, distance: 232.5
click at [796, 233] on input "Snoeppot weck "Borrelpot" borrelmix" at bounding box center [692, 231] width 520 height 37
drag, startPoint x: 796, startPoint y: 233, endPoint x: 560, endPoint y: 229, distance: 235.3
click at [560, 229] on input "Snoeppot weck "Borrelpot" borrelmix" at bounding box center [692, 231] width 520 height 37
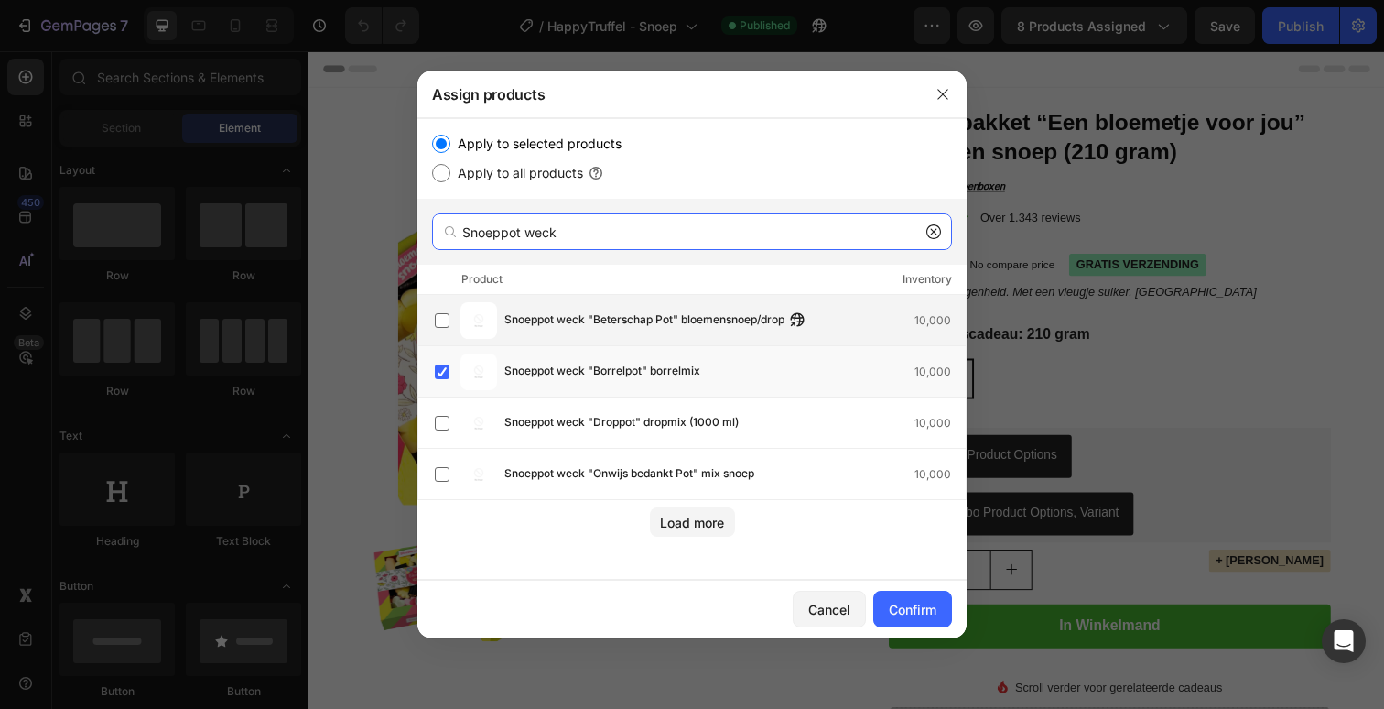
type input "Snoeppot weck"
click at [590, 319] on span "Snoeppot weck "Beterschap Pot" bloemensnoep/drop" at bounding box center [644, 320] width 280 height 20
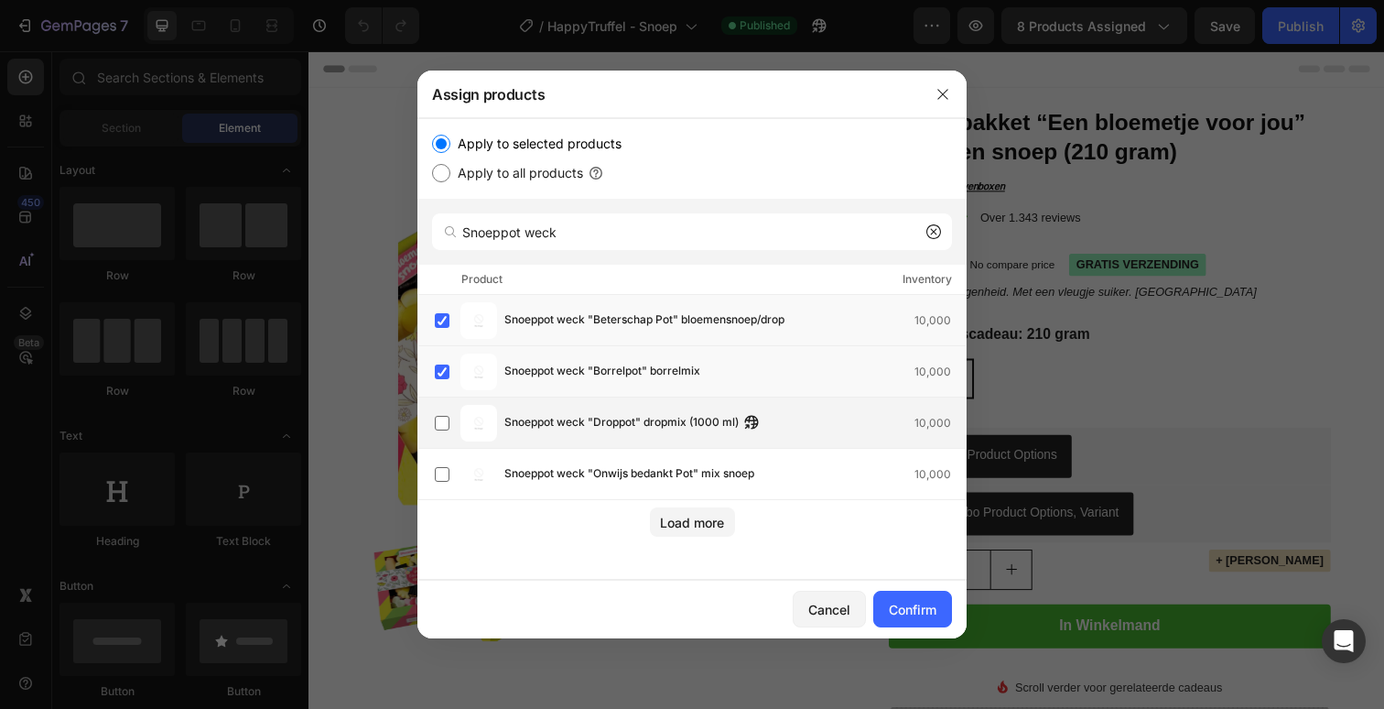
click at [578, 437] on div "Snoeppot weck "Droppot" dropmix (1000 ml) 10,000" at bounding box center [700, 423] width 531 height 37
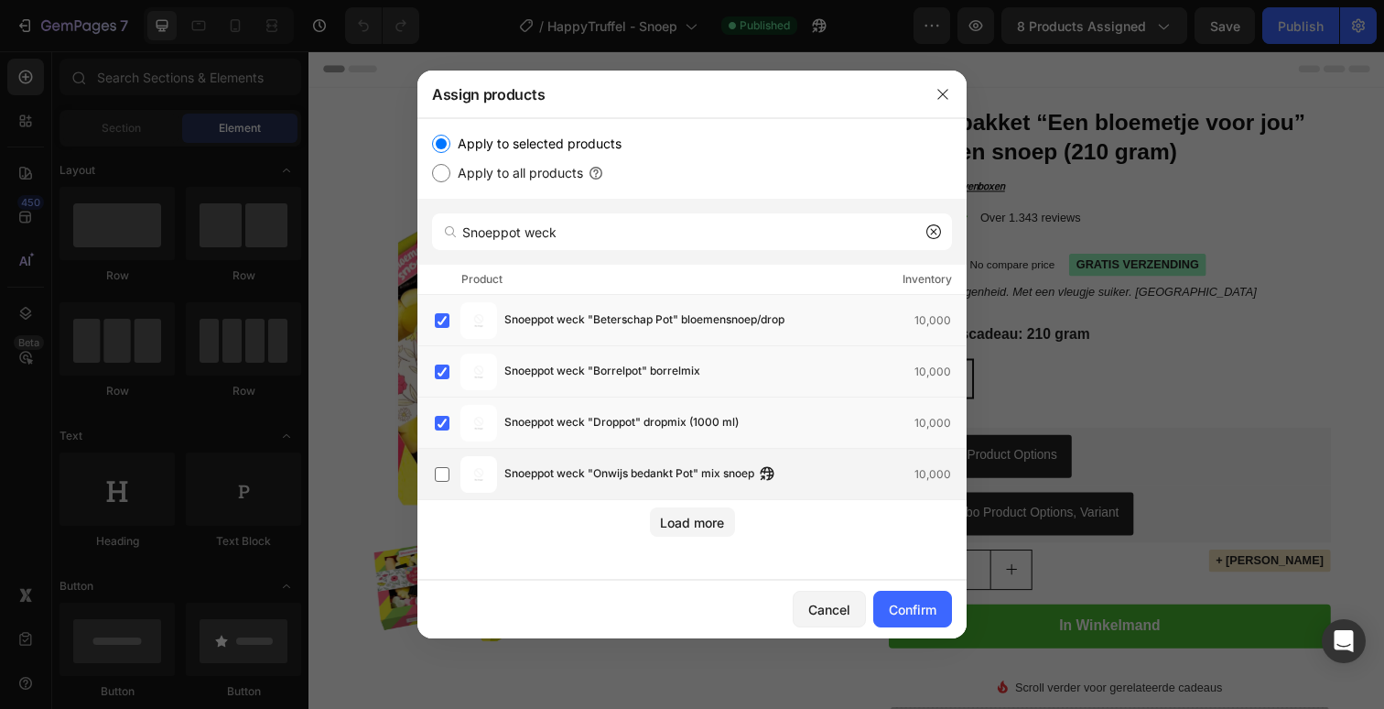
click at [577, 464] on span "Snoeppot weck "Onwijs bedankt Pot" mix snoep" at bounding box center [629, 474] width 250 height 20
click at [913, 607] on div "Confirm" at bounding box center [913, 609] width 48 height 19
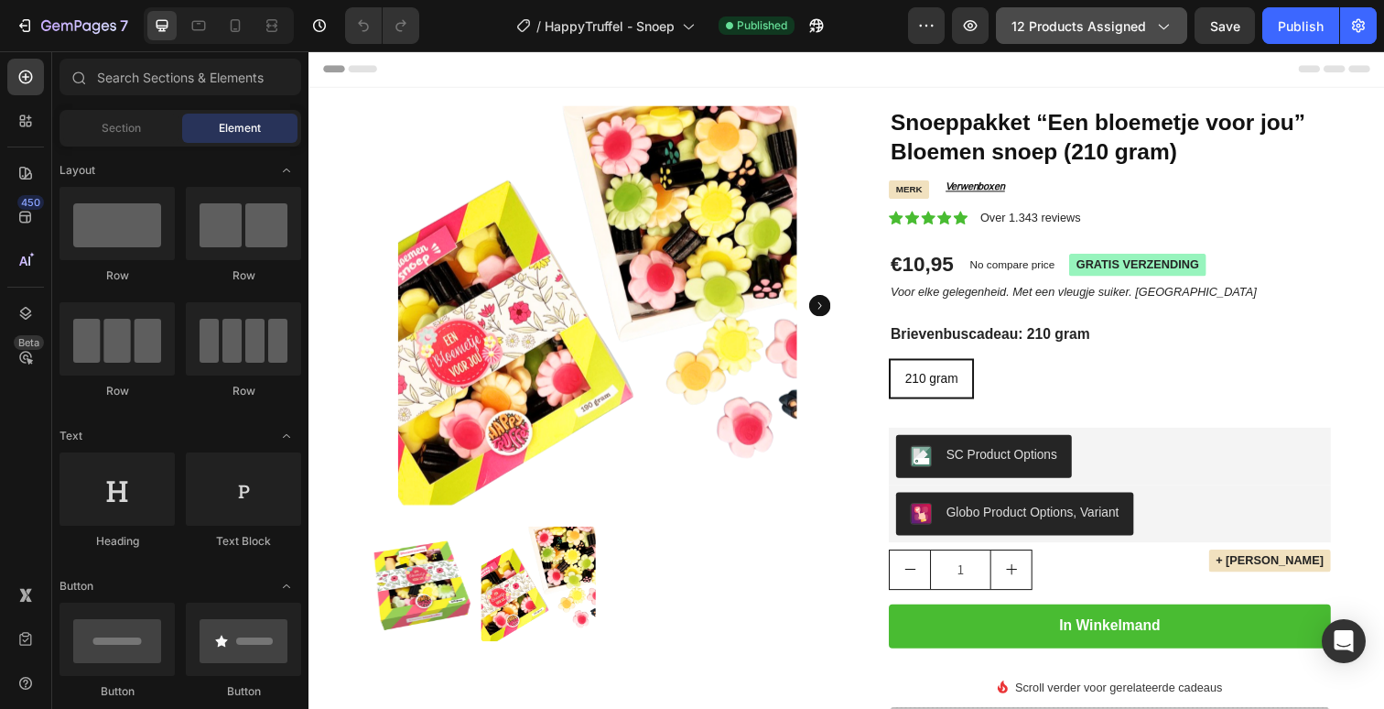
click at [1077, 10] on button "12 products assigned" at bounding box center [1091, 25] width 191 height 37
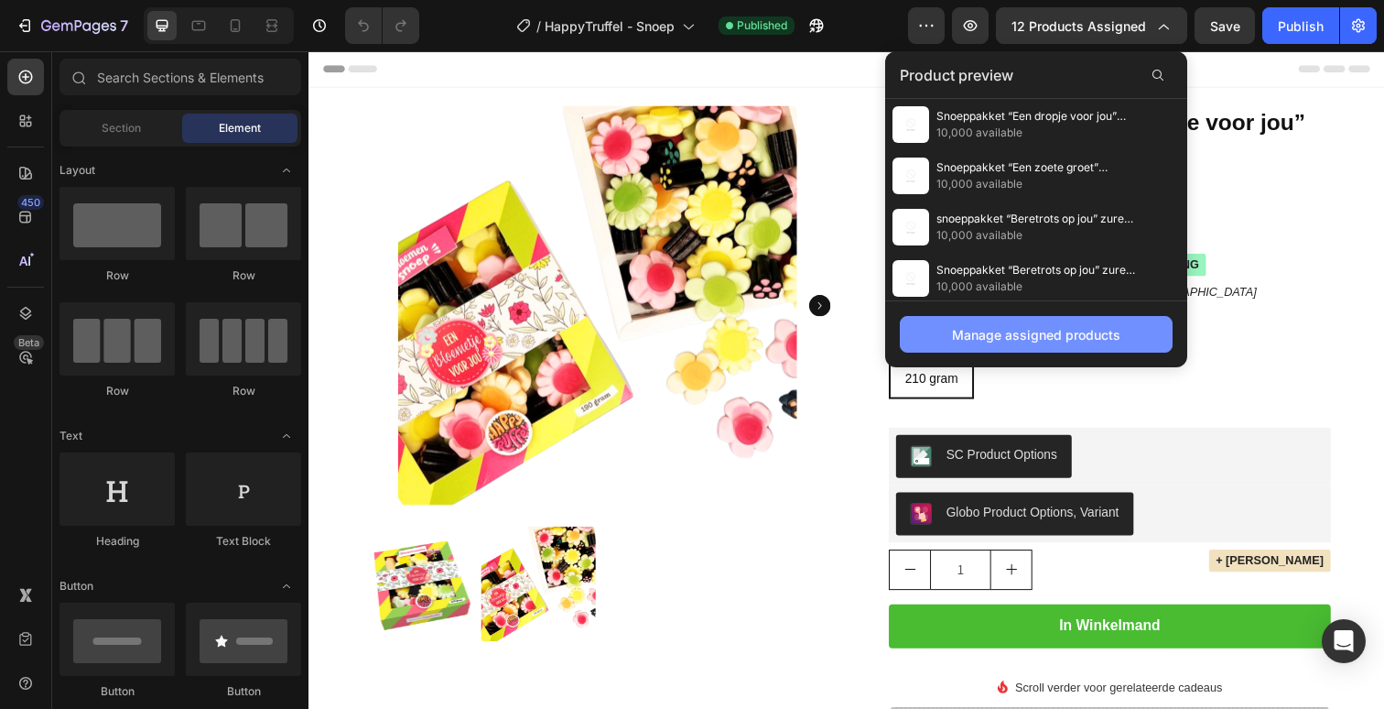
click at [987, 338] on div "Manage assigned products" at bounding box center [1036, 334] width 168 height 19
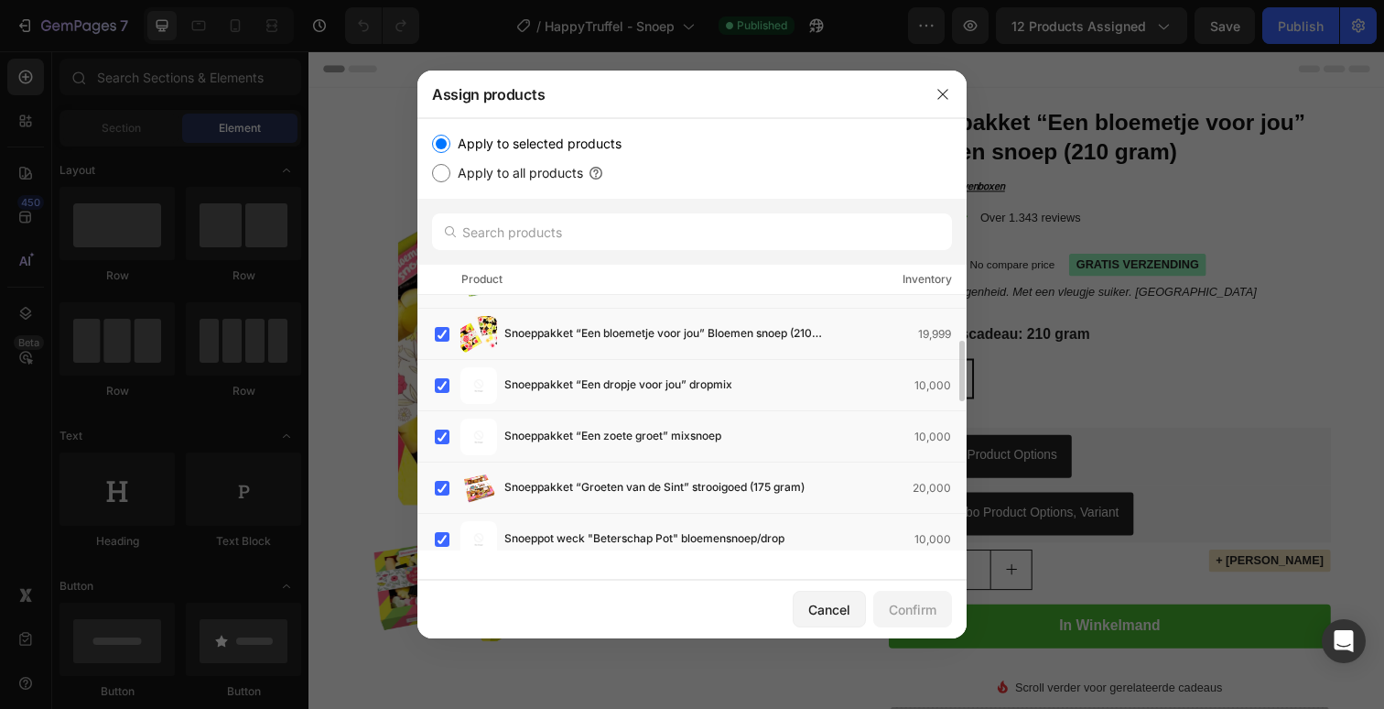
scroll to position [0, 0]
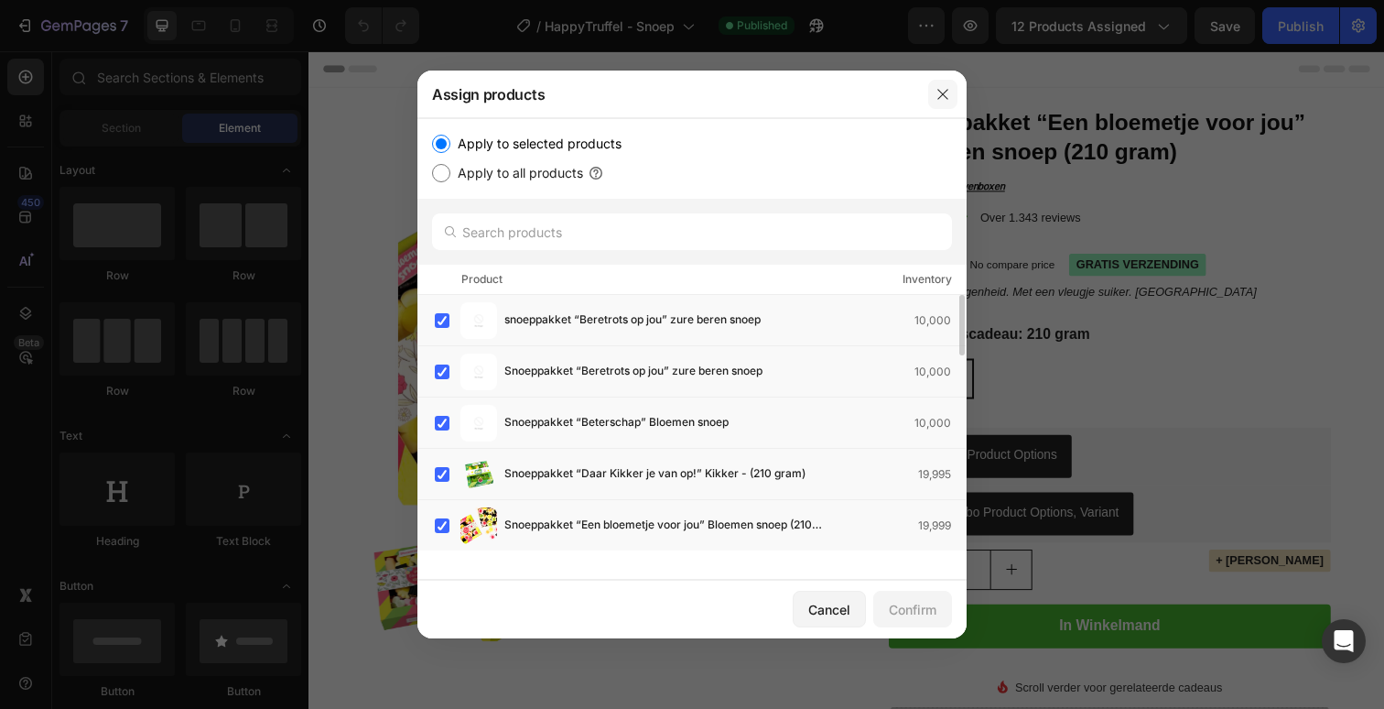
click at [948, 93] on icon "button" at bounding box center [943, 94] width 15 height 15
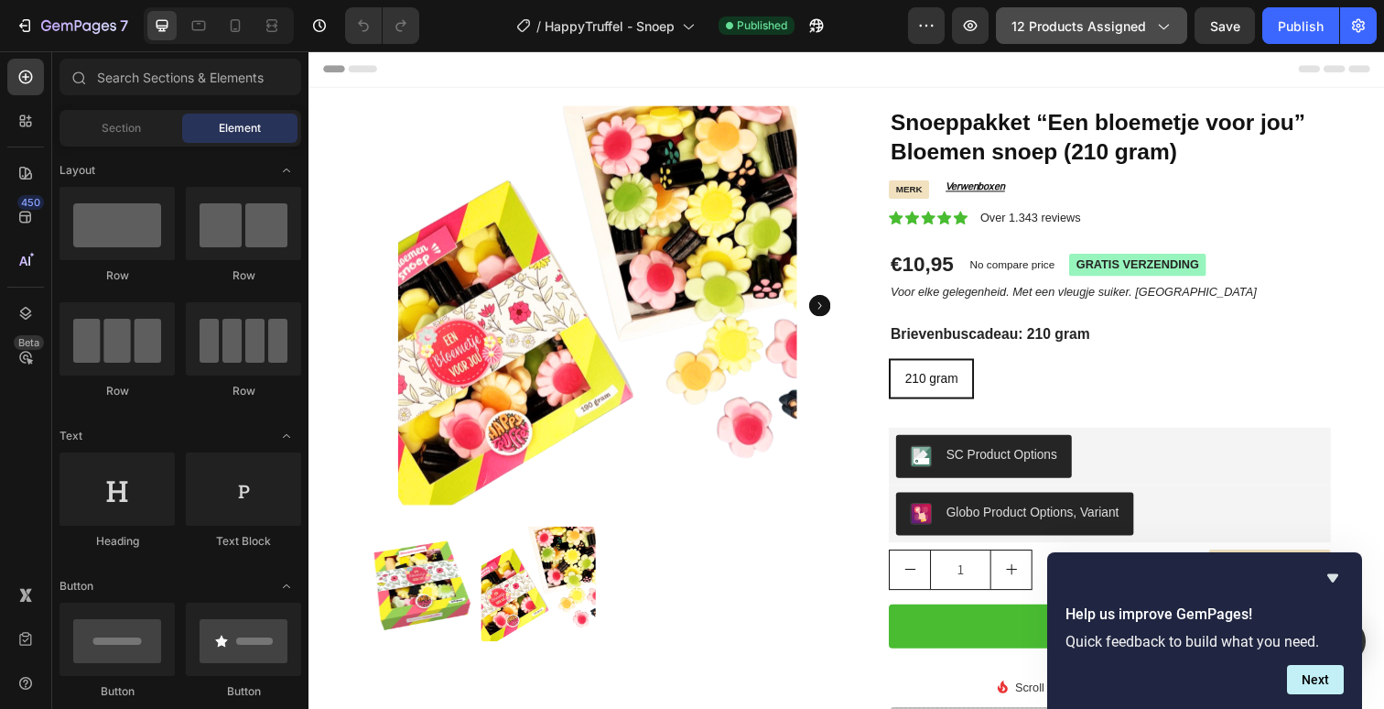
click at [1036, 38] on button "12 products assigned" at bounding box center [1091, 25] width 191 height 37
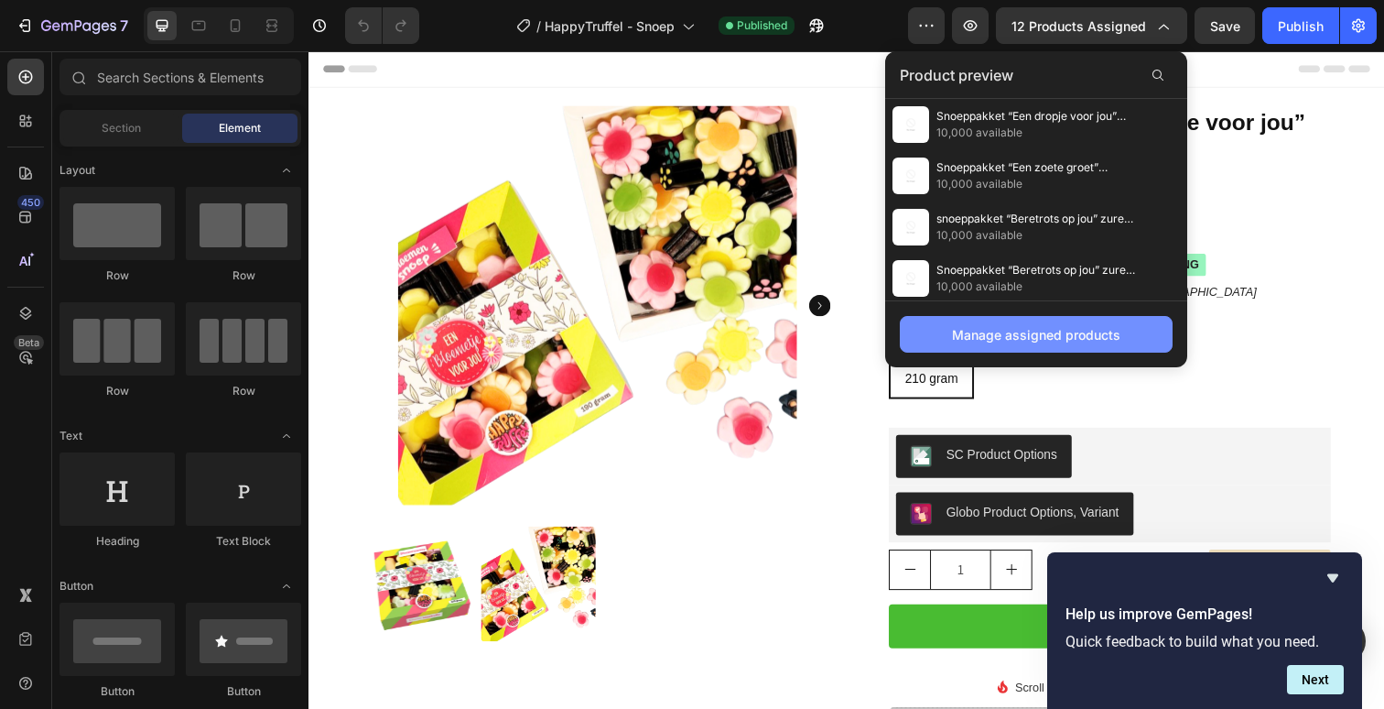
click at [1012, 319] on button "Manage assigned products" at bounding box center [1036, 334] width 273 height 37
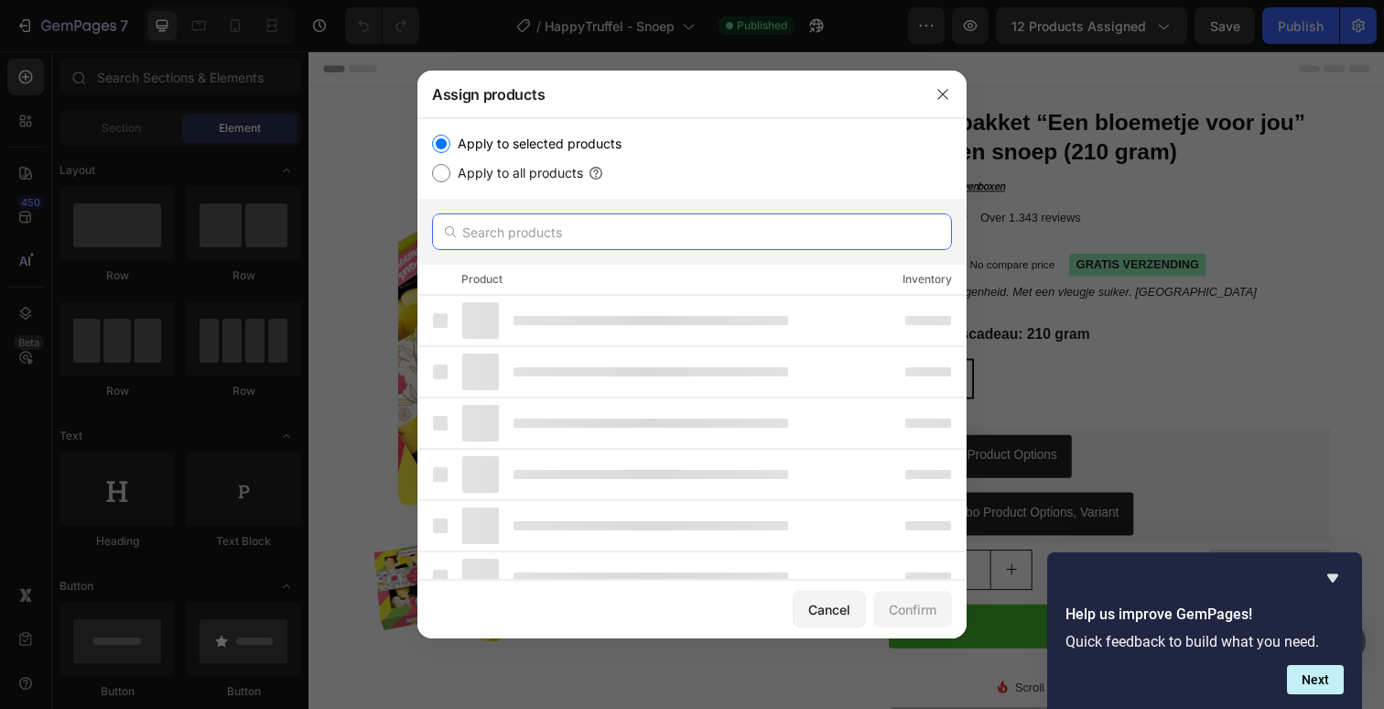
click at [616, 230] on input "text" at bounding box center [692, 231] width 520 height 37
paste input "Snoeppakket “Ik wil jou bedanken” mix snoep"
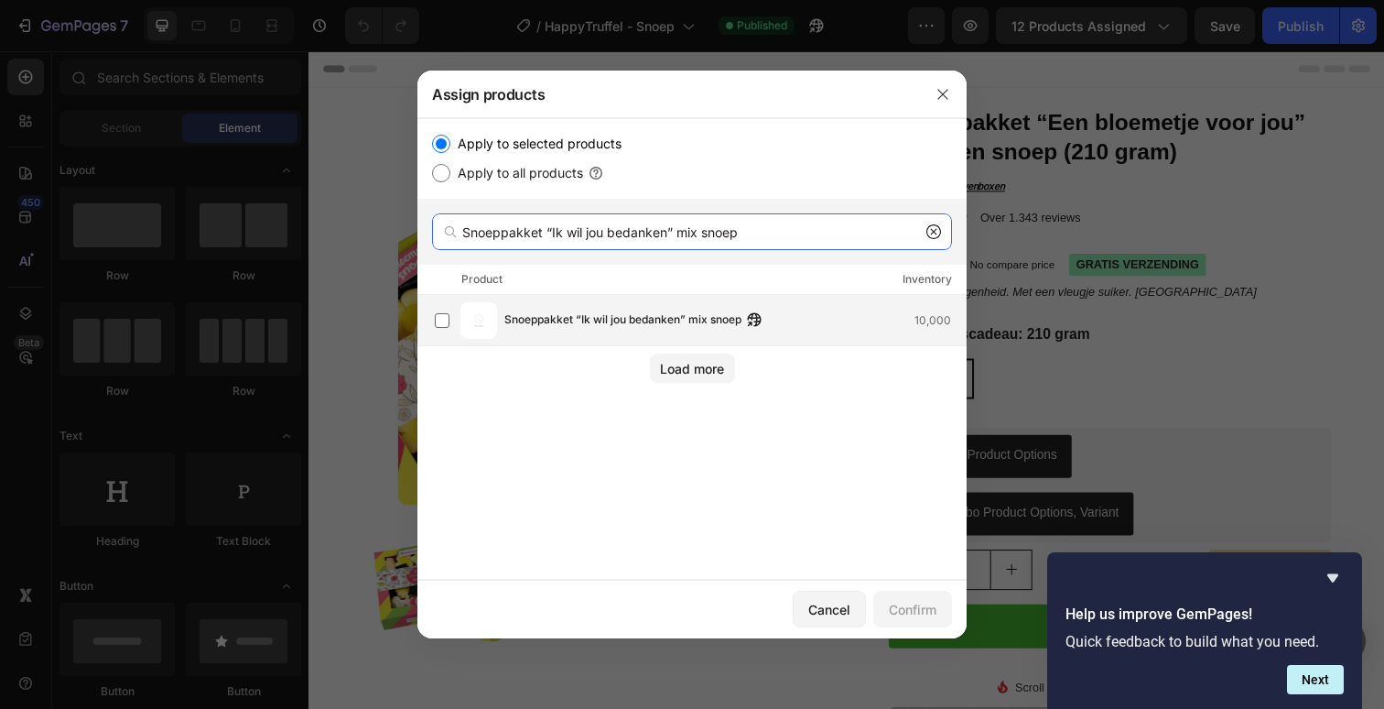
type input "Snoeppakket “Ik wil jou bedanken” mix snoep"
click at [633, 299] on div "Snoeppakket “Ik wil jou bedanken” mix snoep 10,000" at bounding box center [691, 320] width 549 height 51
click at [917, 601] on div "Confirm" at bounding box center [913, 609] width 48 height 19
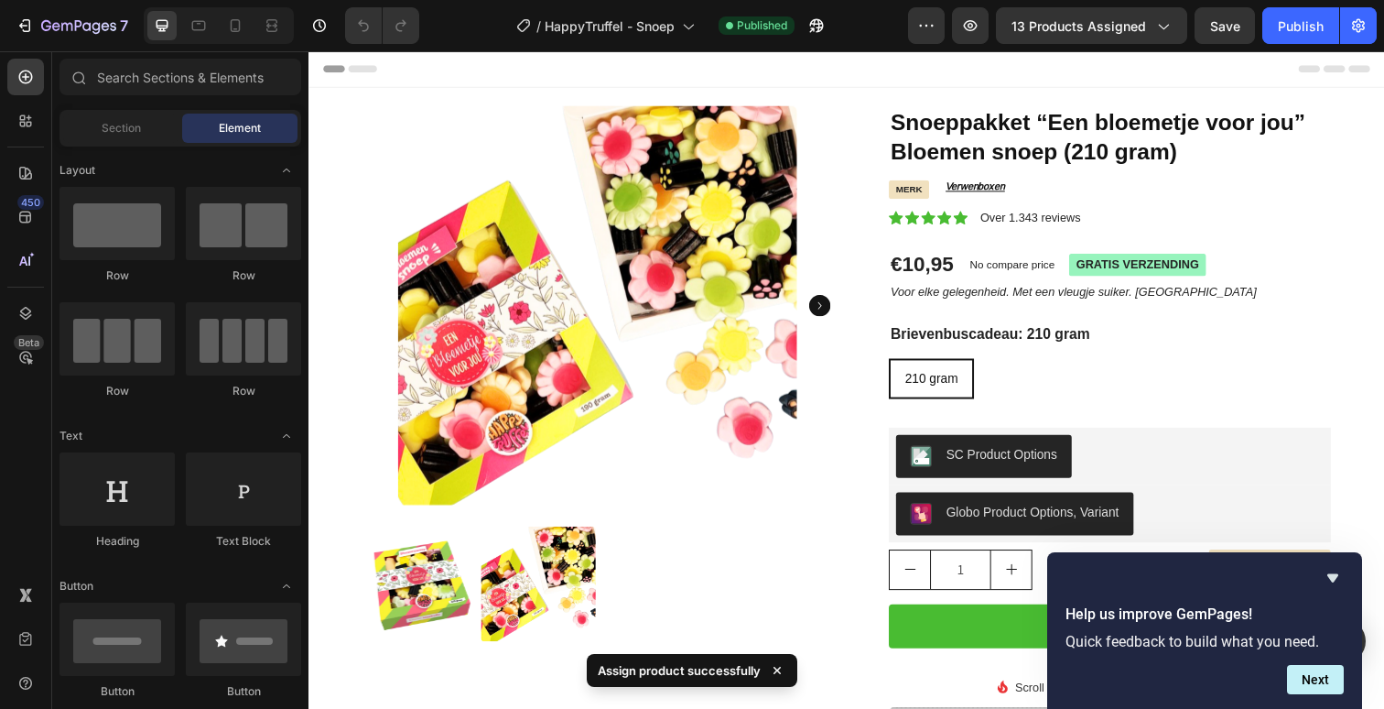
click at [1070, 27] on span "13 products assigned" at bounding box center [1079, 25] width 135 height 19
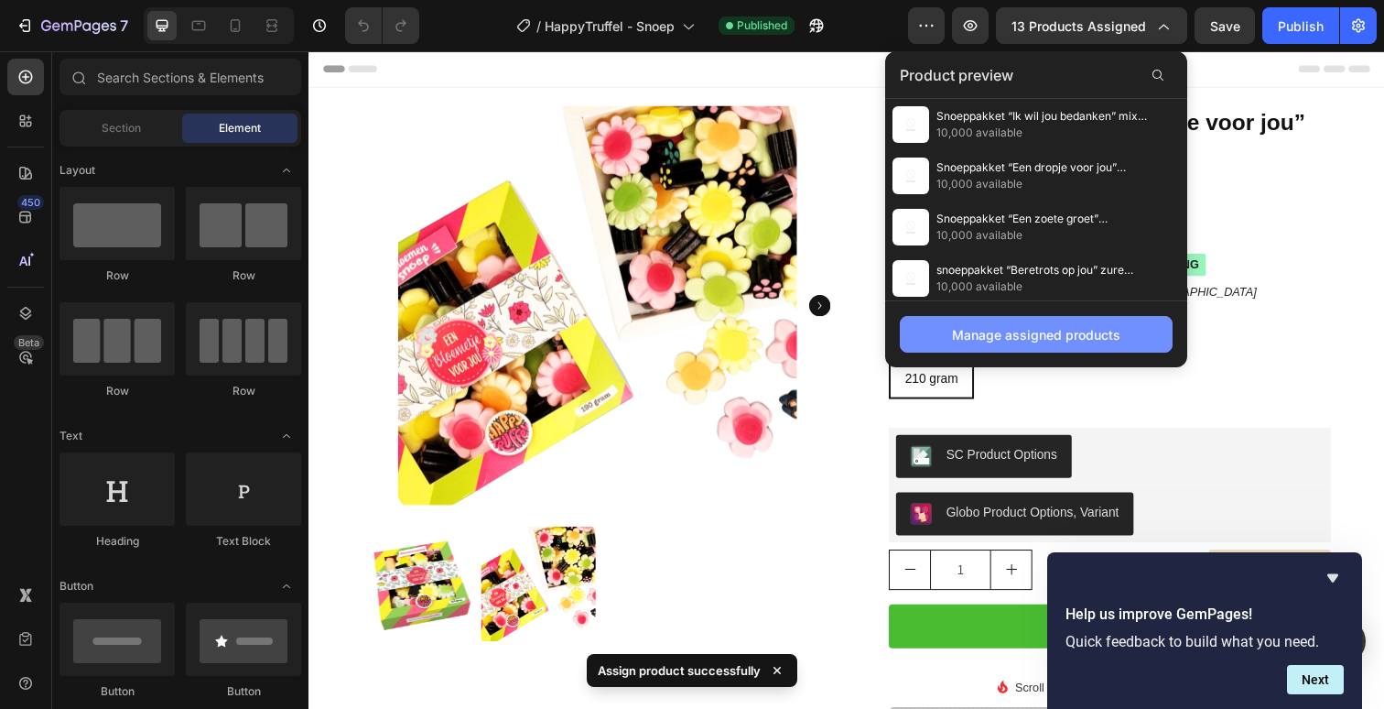
click at [964, 331] on div "Manage assigned products" at bounding box center [1036, 334] width 168 height 19
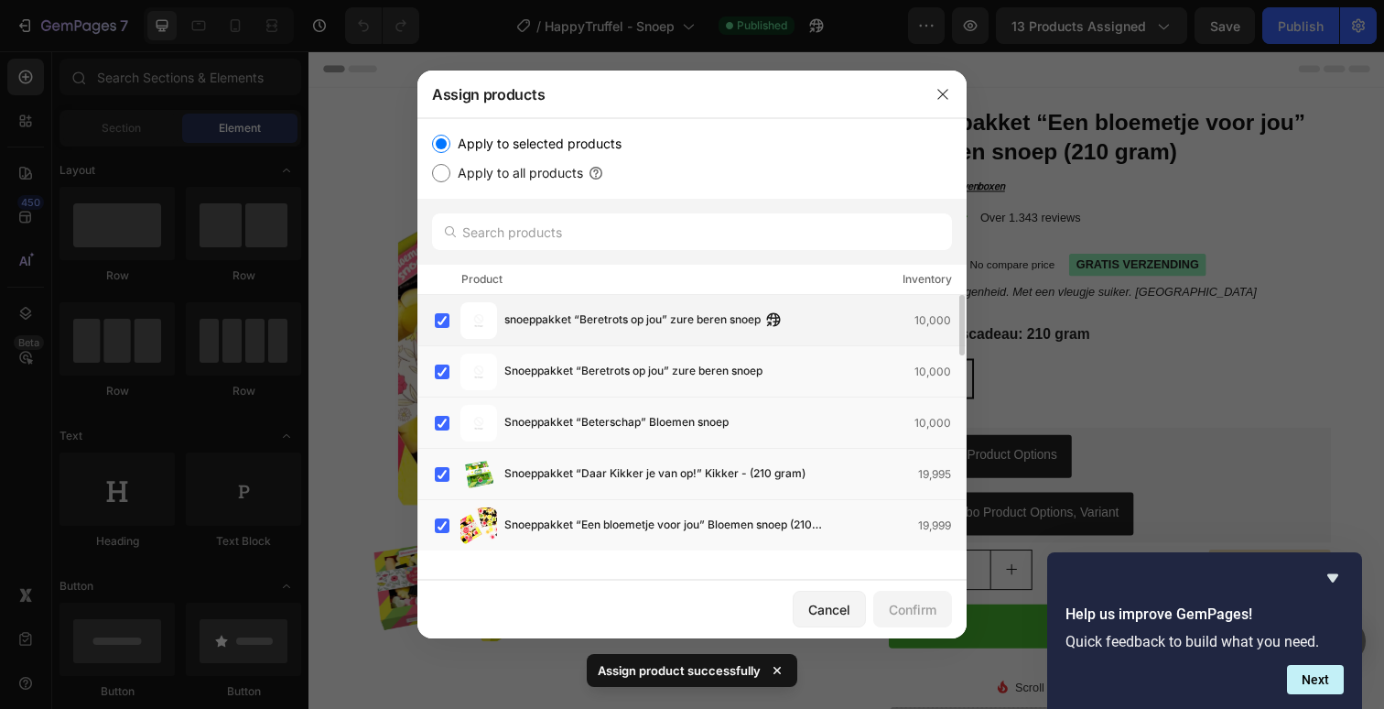
click at [631, 295] on div "snoeppakket “Beretrots op jou” zure beren snoep 10,000" at bounding box center [691, 320] width 549 height 51
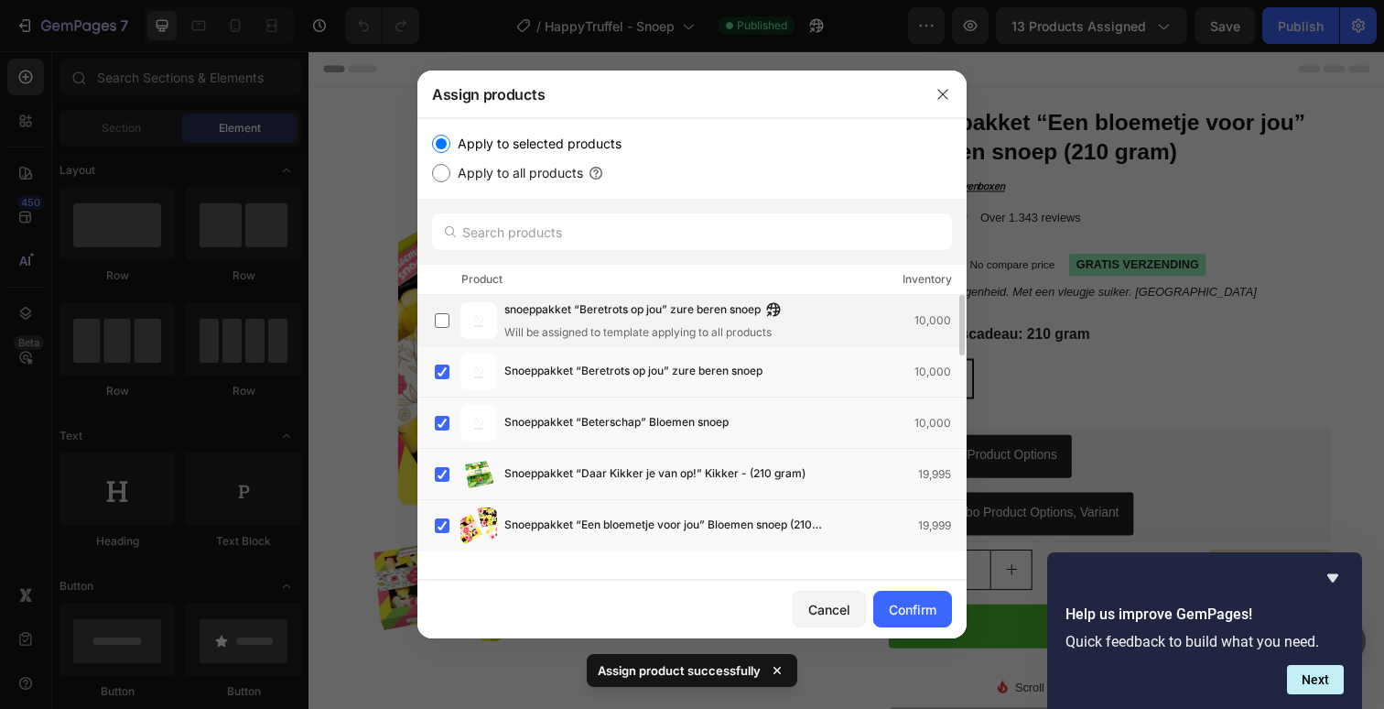
click at [572, 319] on span "snoeppakket “Beretrots op jou” zure beren snoep" at bounding box center [632, 310] width 256 height 20
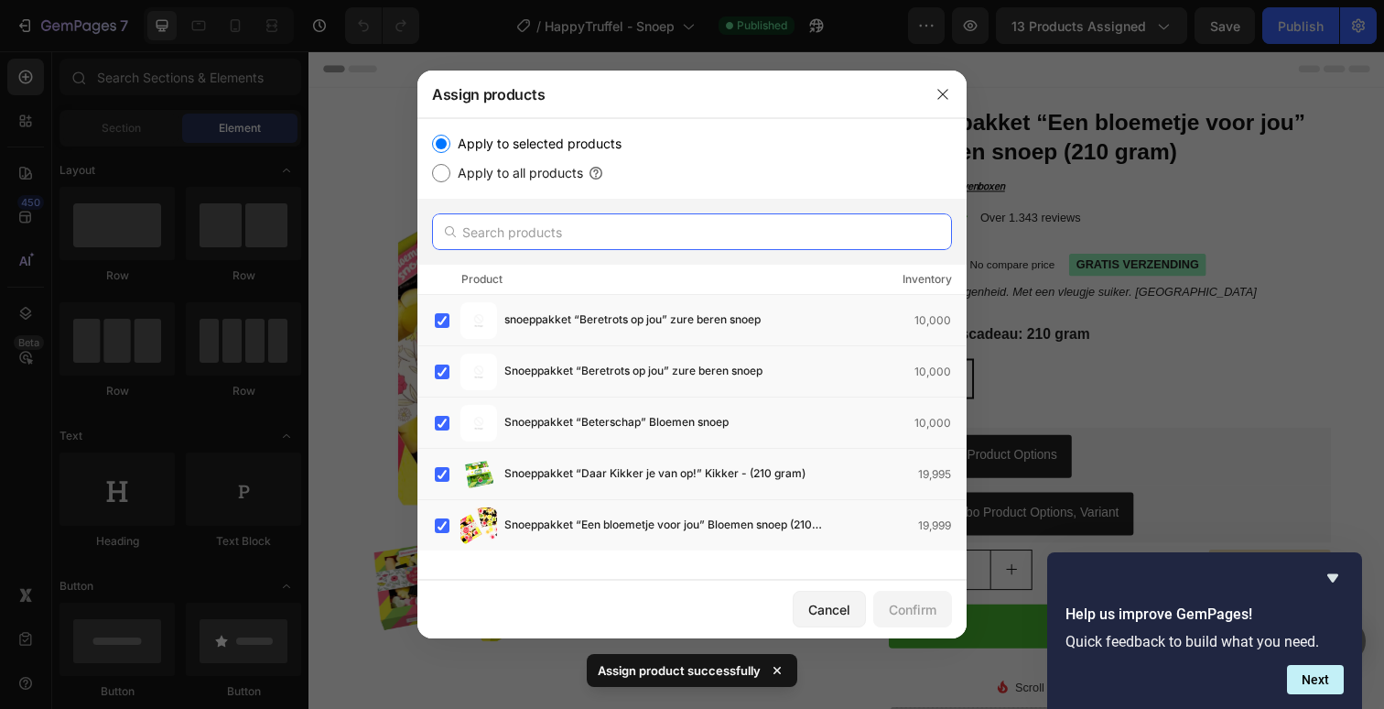
click at [565, 235] on input "text" at bounding box center [692, 231] width 520 height 37
paste input "Snoeppakket “Ik wil jou bedanken” mix snoep"
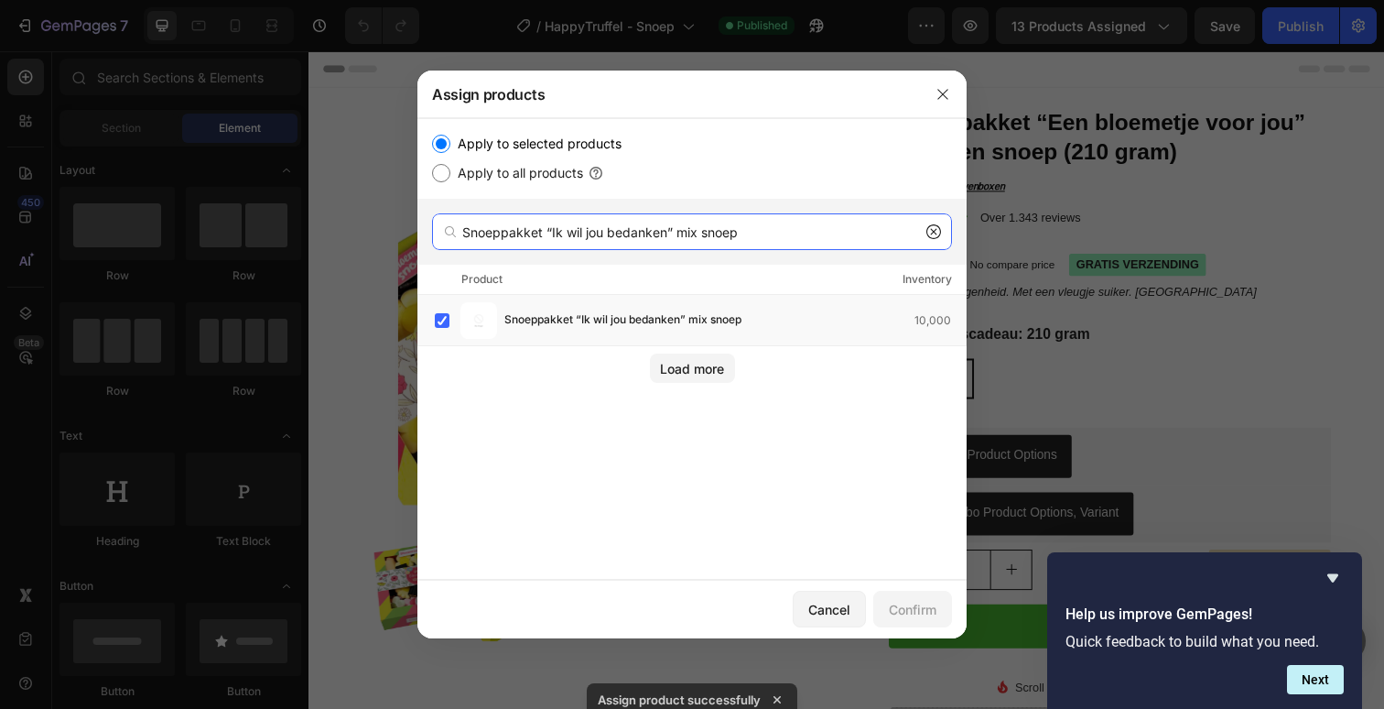
drag, startPoint x: 571, startPoint y: 232, endPoint x: 821, endPoint y: 239, distance: 250.0
click at [821, 239] on input "Snoeppakket “Ik wil jou bedanken” mix snoep" at bounding box center [692, 231] width 520 height 37
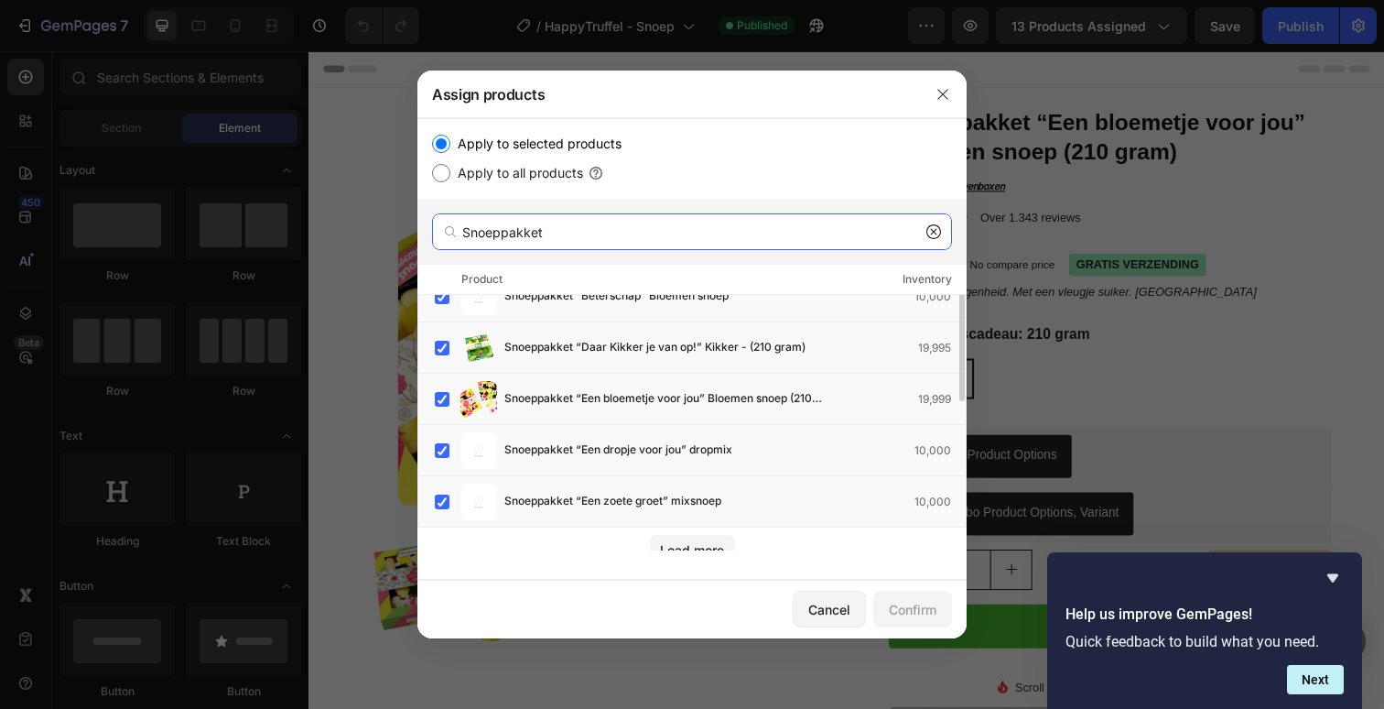
scroll to position [295, 0]
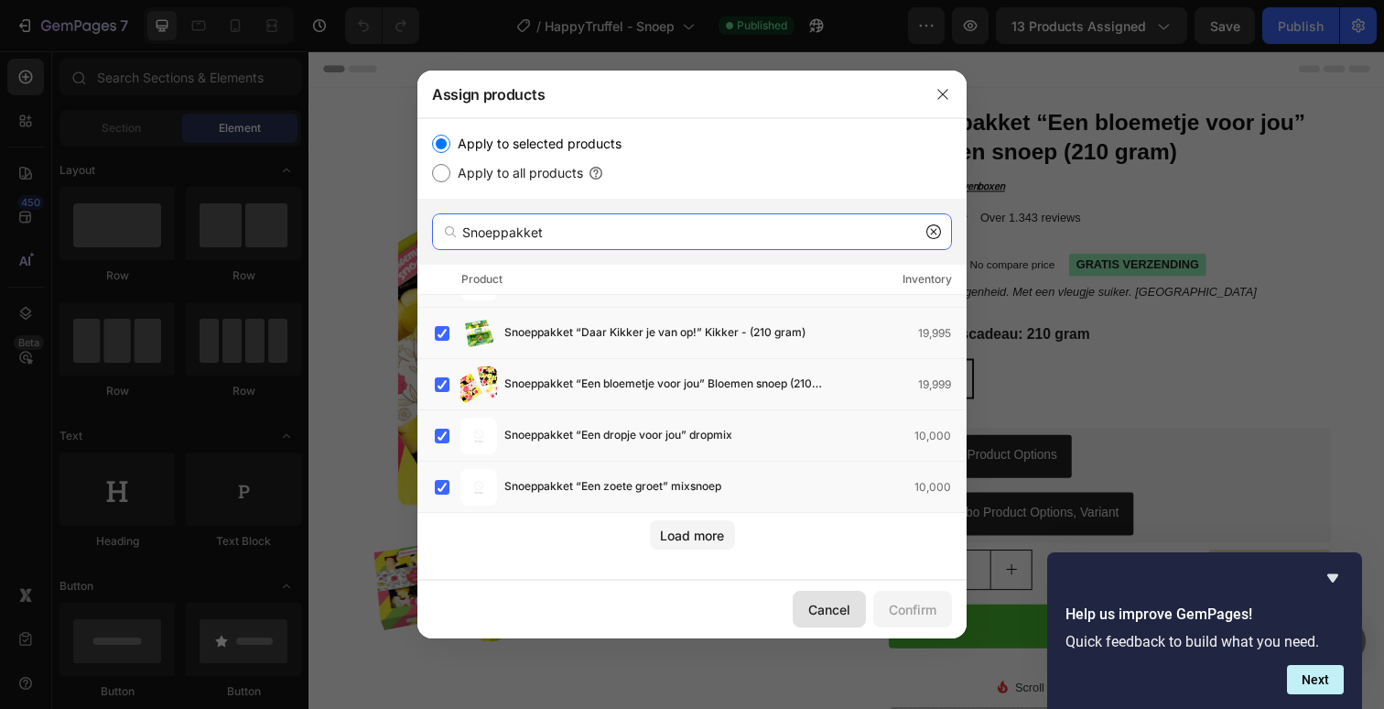
type input "Snoeppakket"
click at [846, 608] on div "Cancel" at bounding box center [829, 609] width 42 height 19
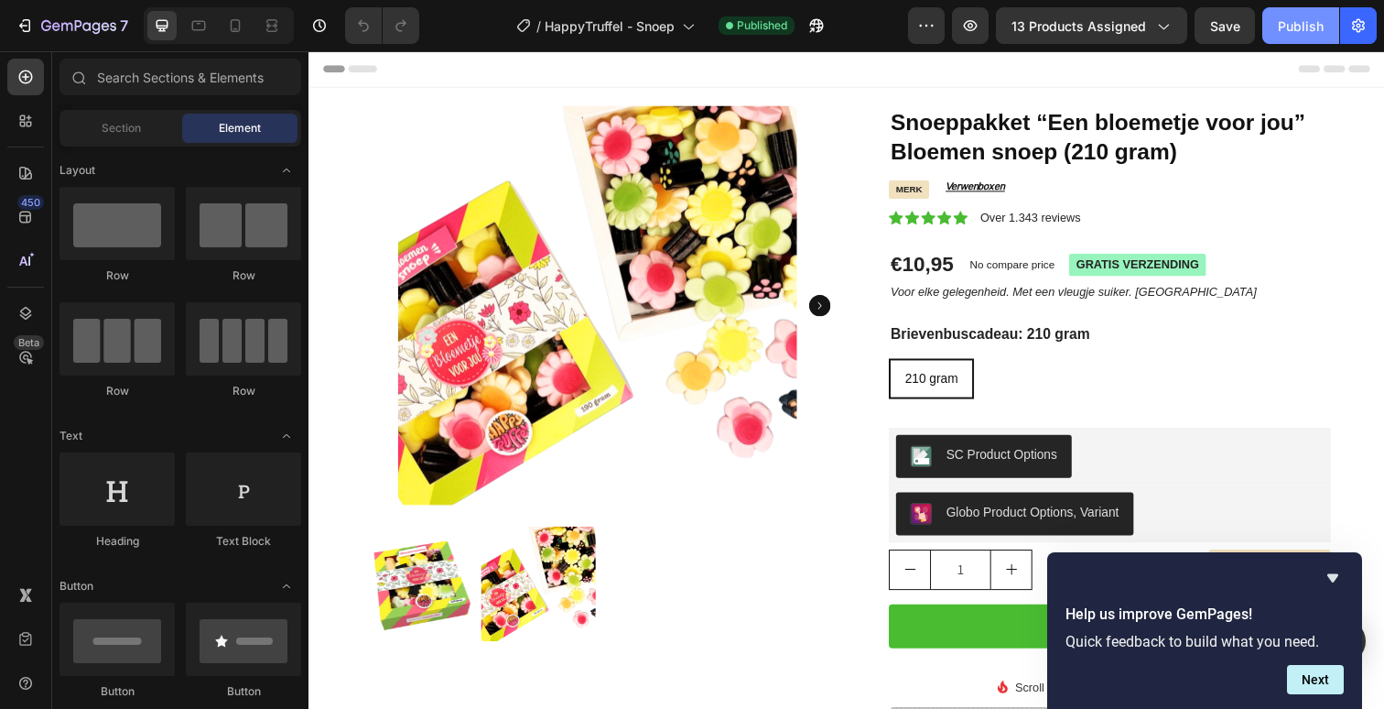
click at [1301, 29] on div "Publish" at bounding box center [1301, 25] width 46 height 19
click at [1041, 33] on span "13 products assigned" at bounding box center [1079, 25] width 135 height 19
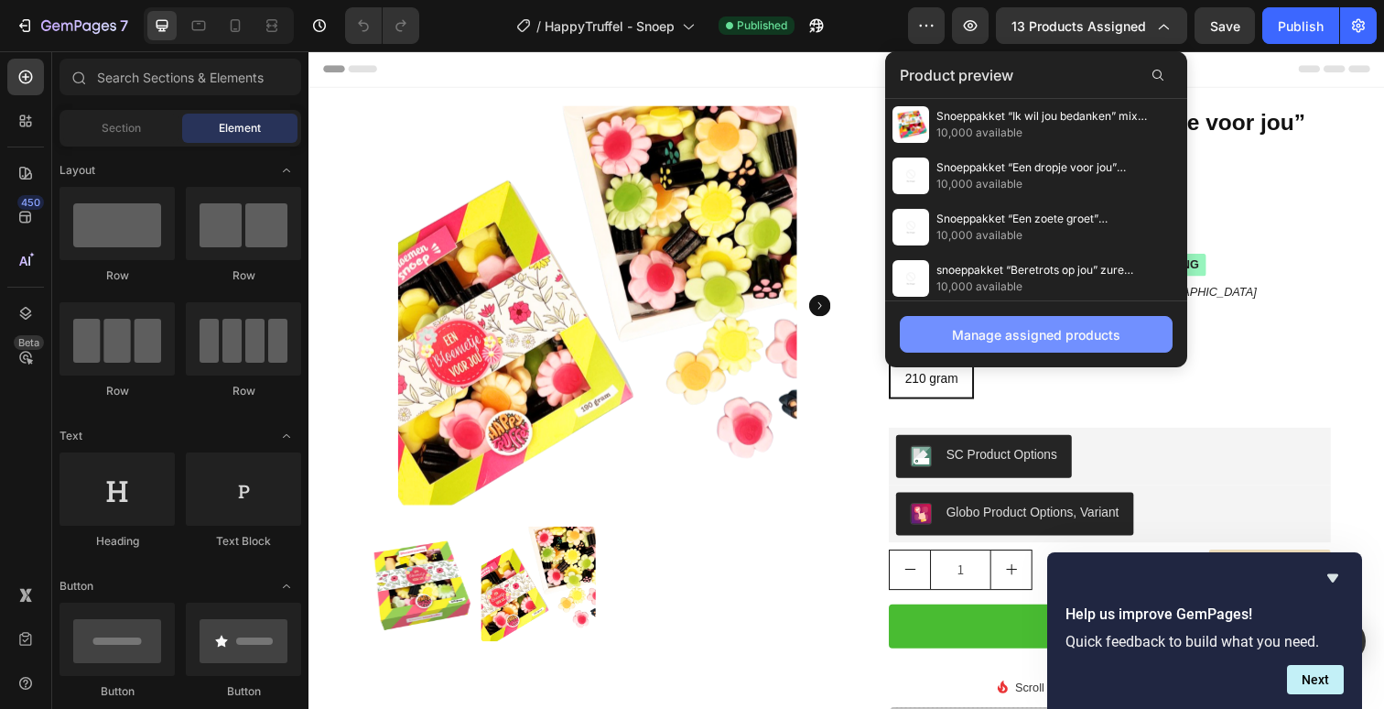
click at [1023, 334] on div "Manage assigned products" at bounding box center [1036, 334] width 168 height 19
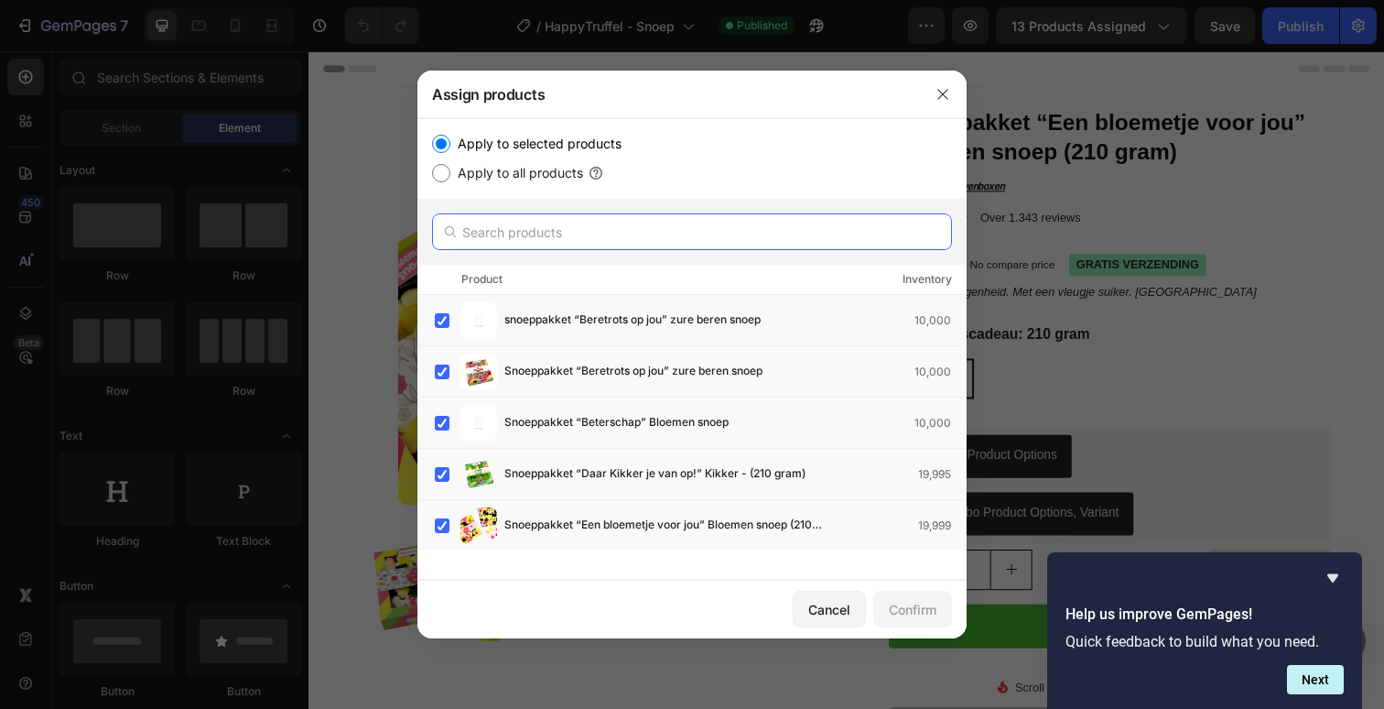
click at [776, 243] on input "text" at bounding box center [692, 231] width 520 height 37
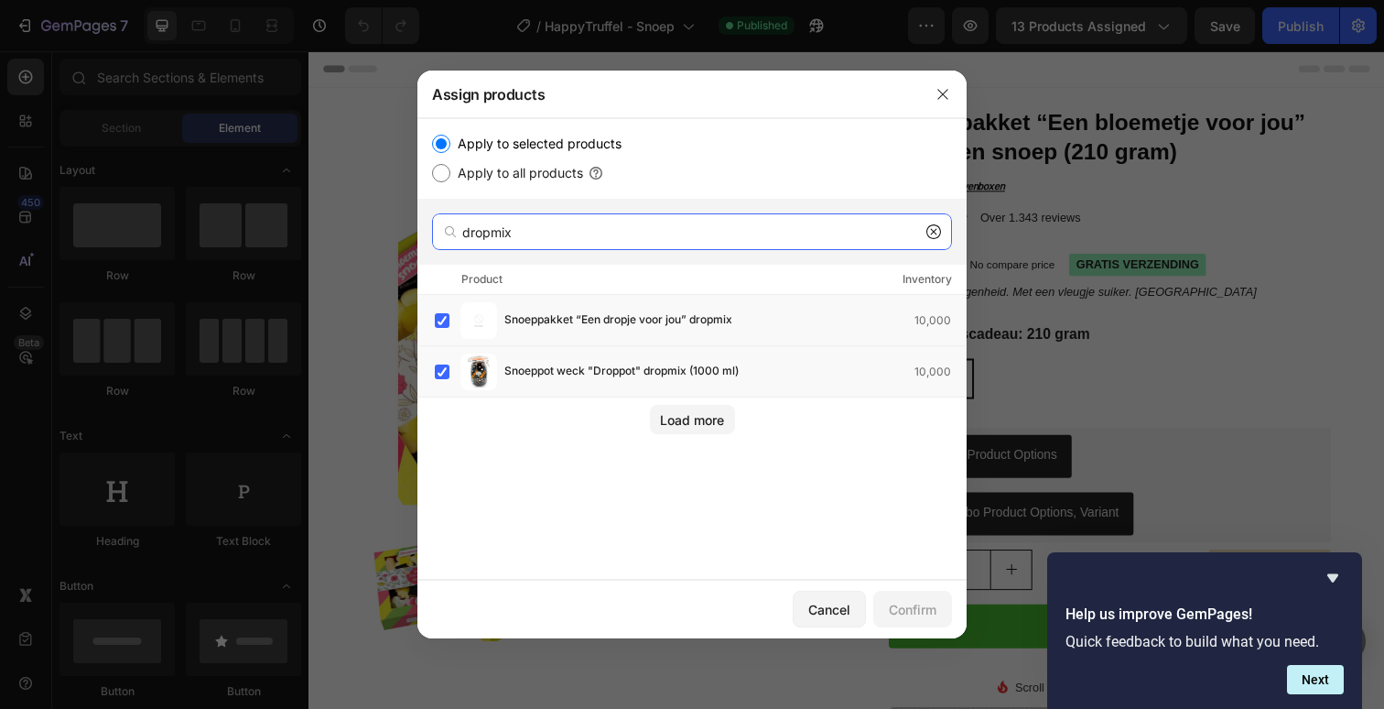
click at [708, 240] on input "dropmix" at bounding box center [692, 231] width 520 height 37
paste input "Snoeppakket “Een zoete groet” mixsnoep"
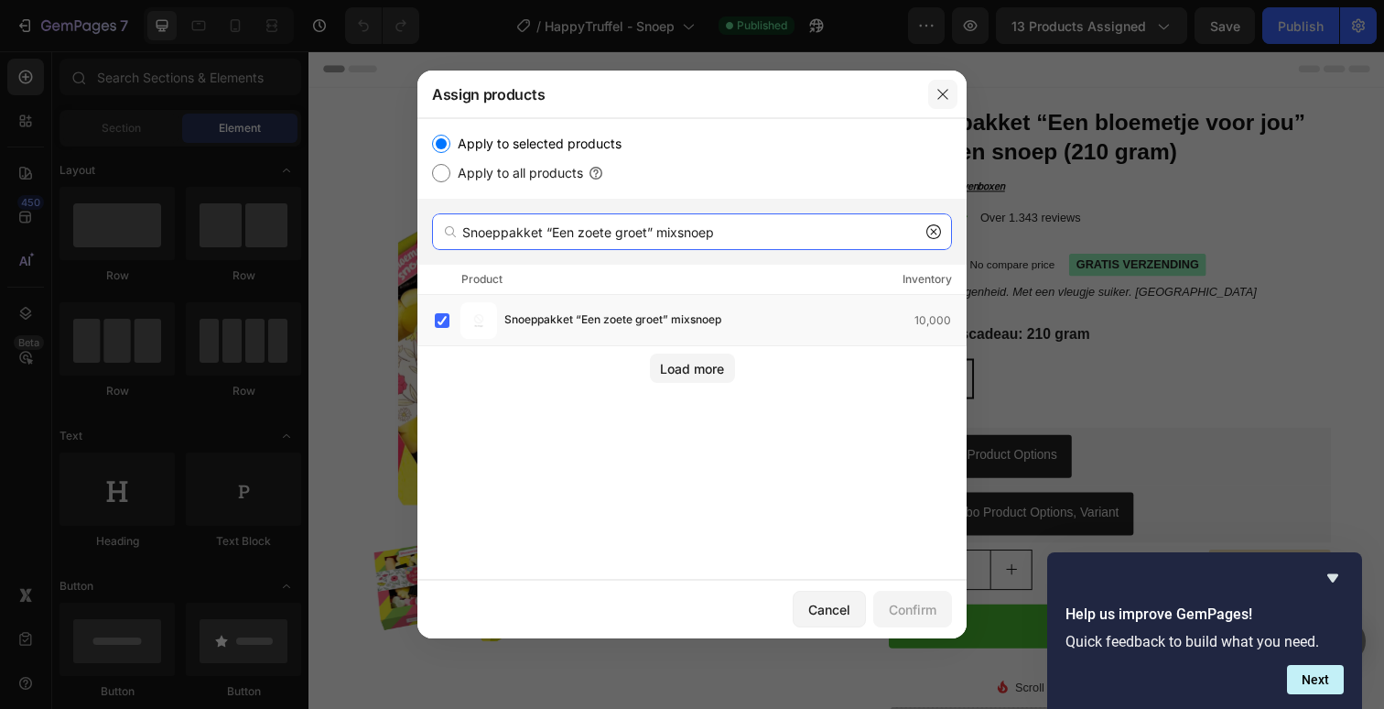
type input "Snoeppakket “Een zoete groet” mixsnoep"
click at [940, 95] on icon "button" at bounding box center [942, 94] width 10 height 10
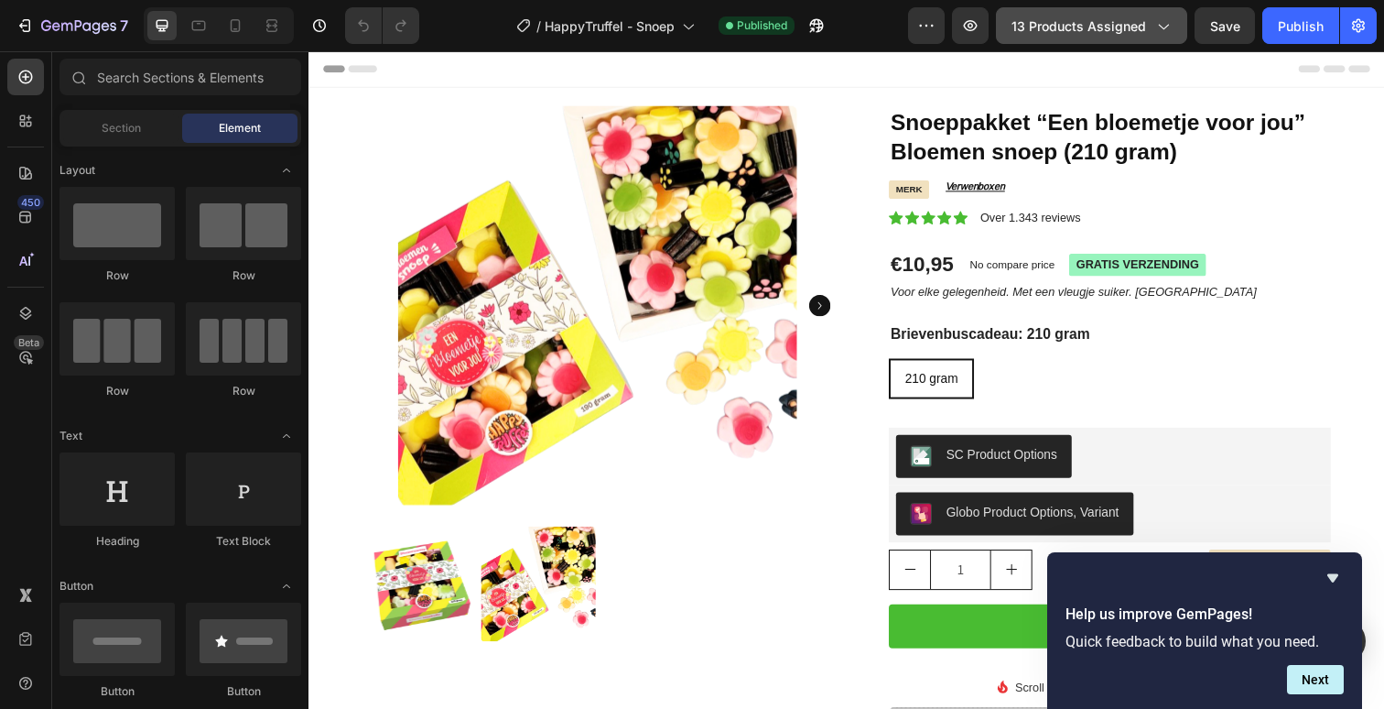
click at [1057, 27] on span "13 products assigned" at bounding box center [1079, 25] width 135 height 19
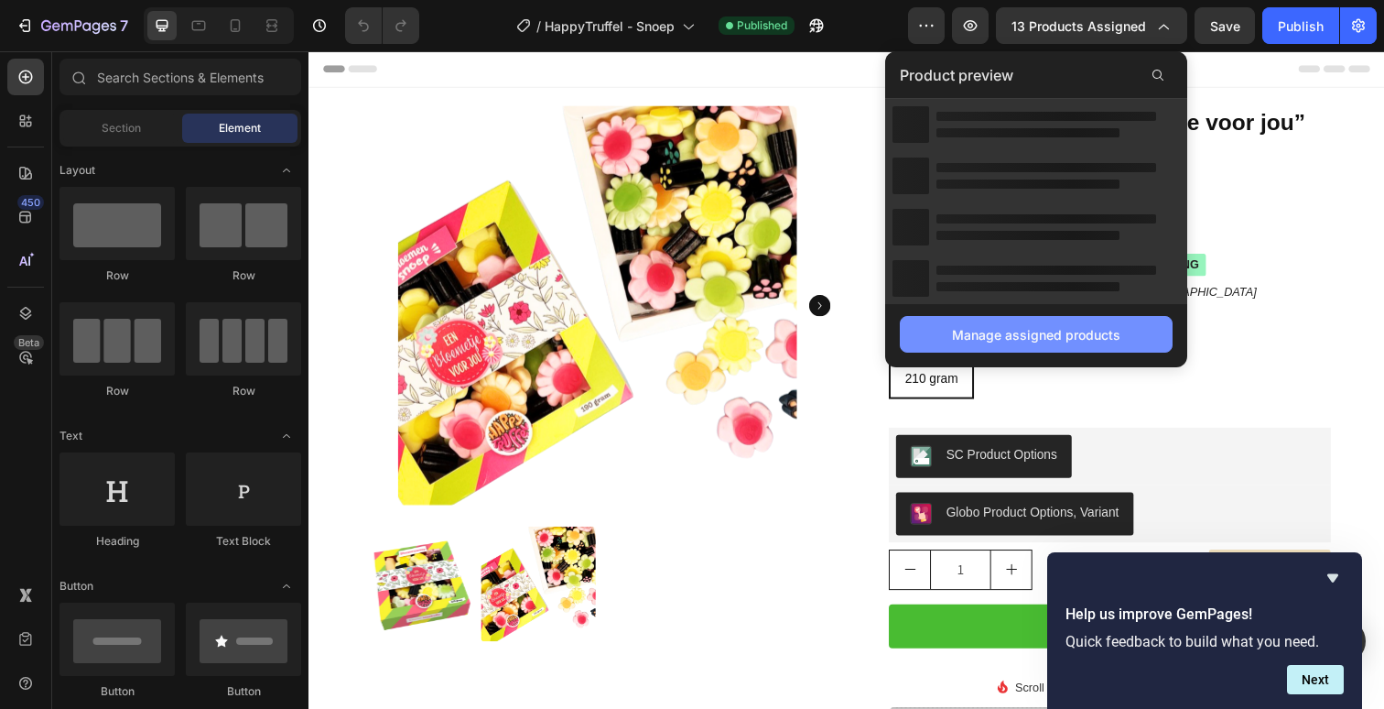
click at [988, 346] on button "Manage assigned products" at bounding box center [1036, 334] width 273 height 37
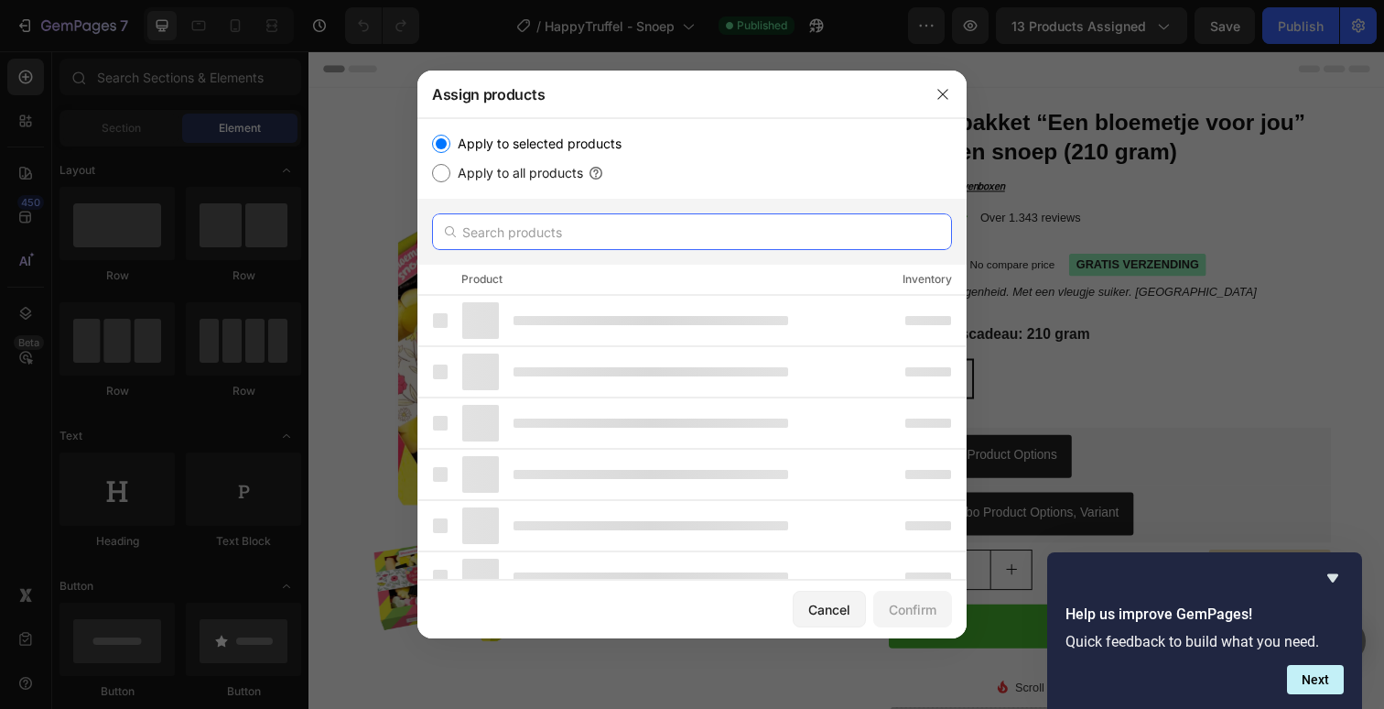
click at [634, 237] on input "text" at bounding box center [692, 231] width 520 height 37
paste input "Paasmix snoep “Vrolijk Pasen”"
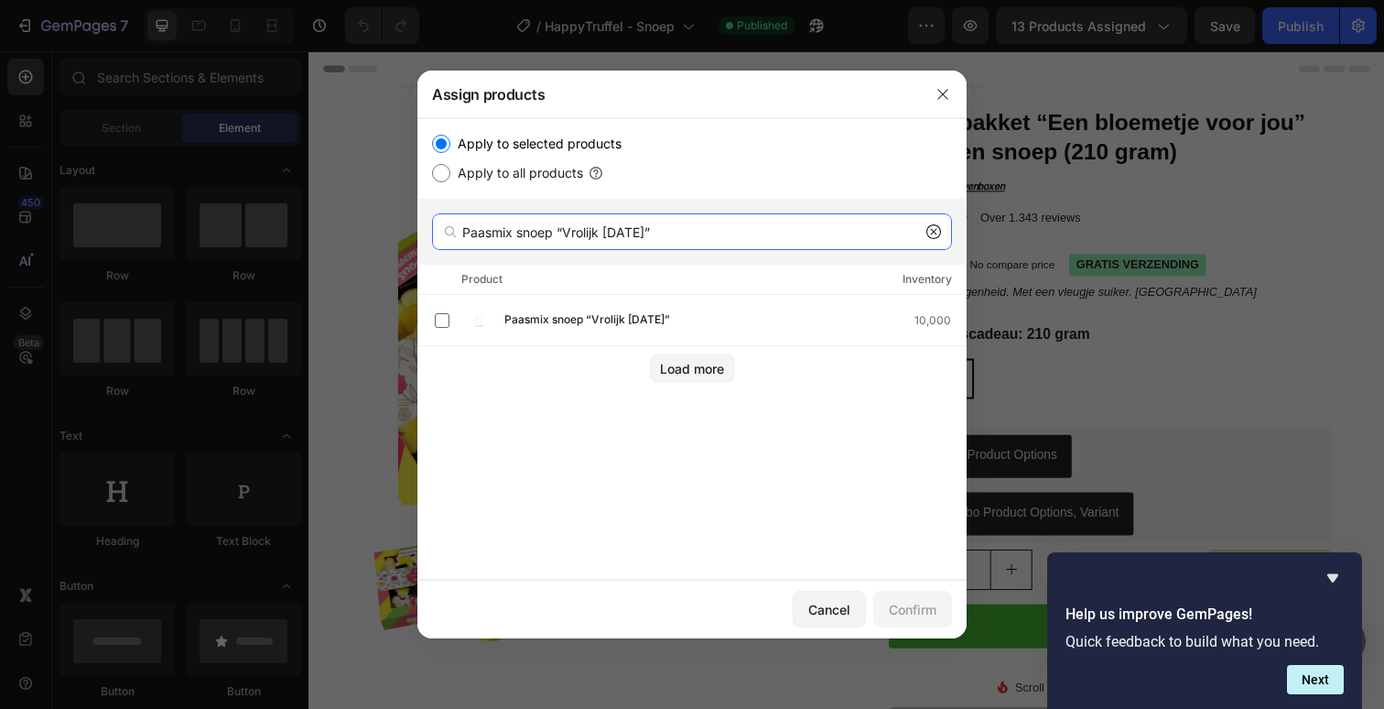
type input "Paasmix snoep “Vrolijk Pasen”"
click at [632, 326] on span "Paasmix snoep “Vrolijk Pasen”" at bounding box center [587, 320] width 166 height 20
click at [925, 612] on div "Confirm" at bounding box center [913, 609] width 48 height 19
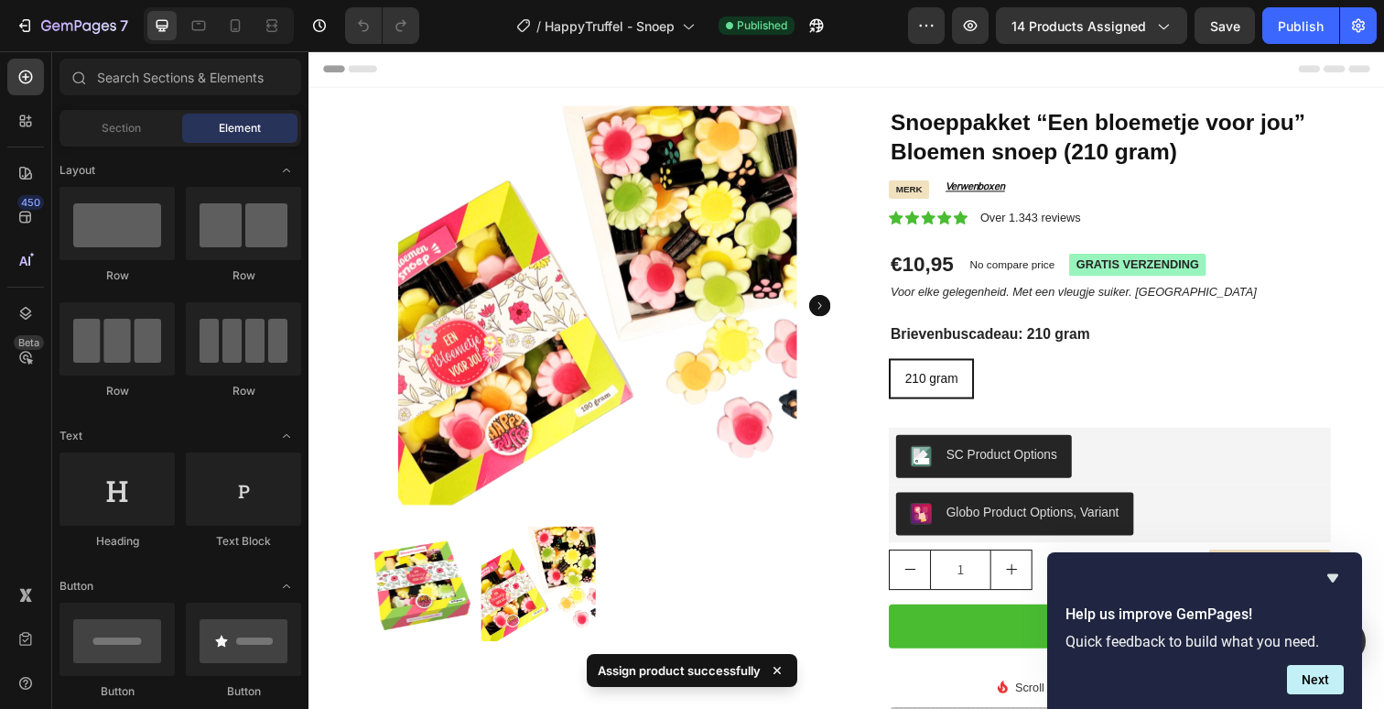
click at [1292, 33] on div "Publish" at bounding box center [1301, 25] width 46 height 19
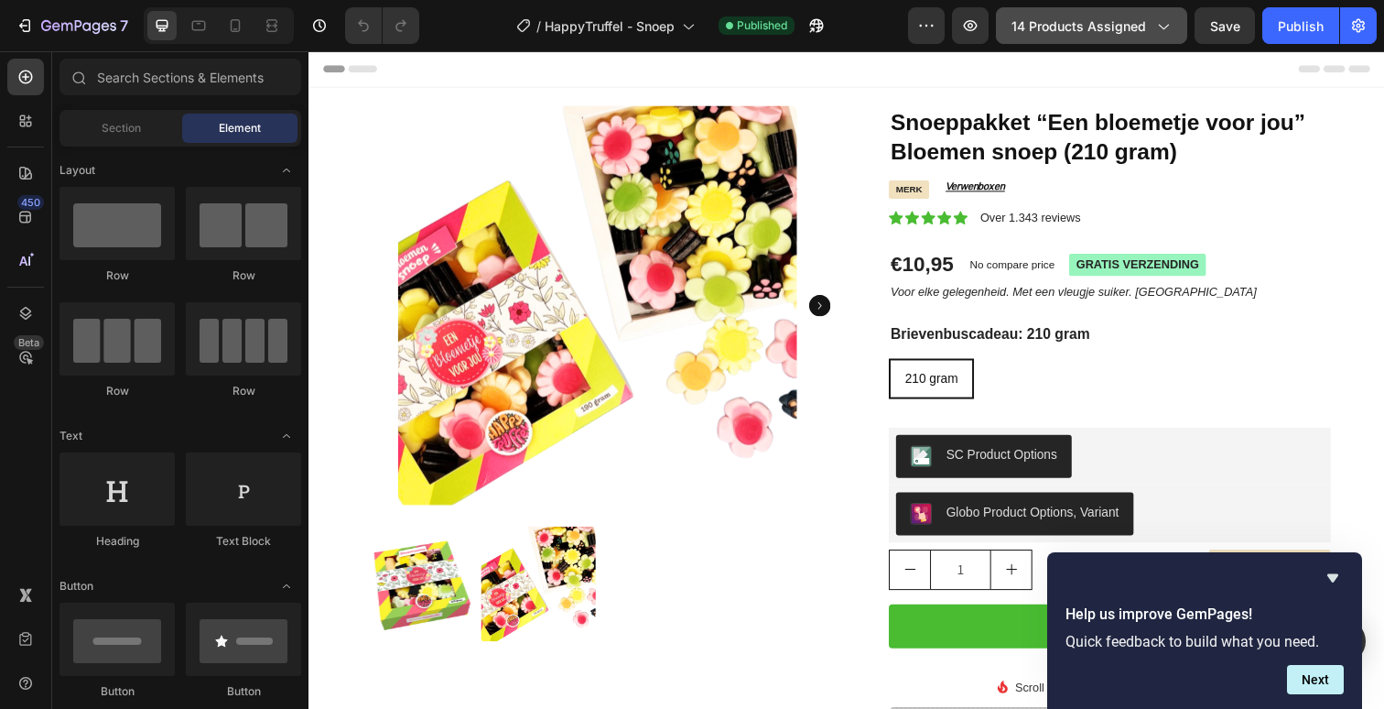
click at [1098, 16] on span "14 products assigned" at bounding box center [1079, 25] width 135 height 19
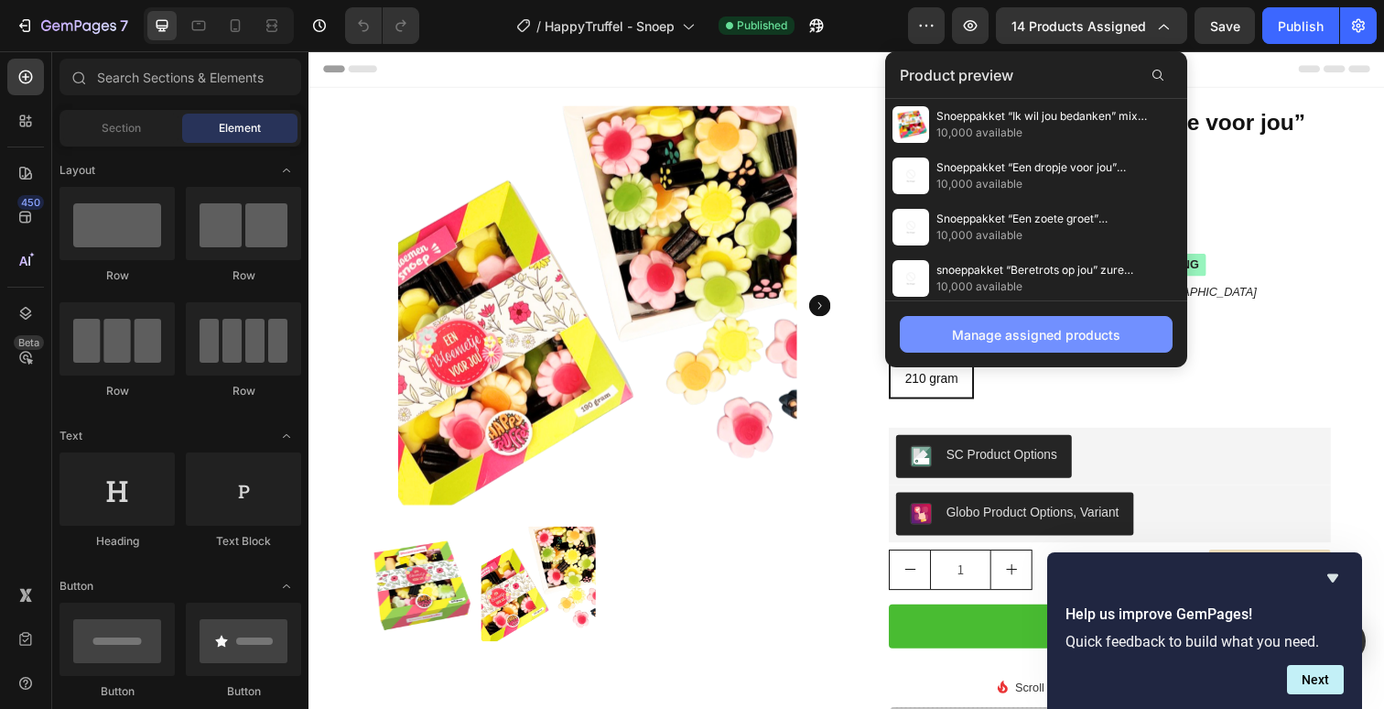
click at [1097, 340] on div "Manage assigned products" at bounding box center [1036, 334] width 168 height 19
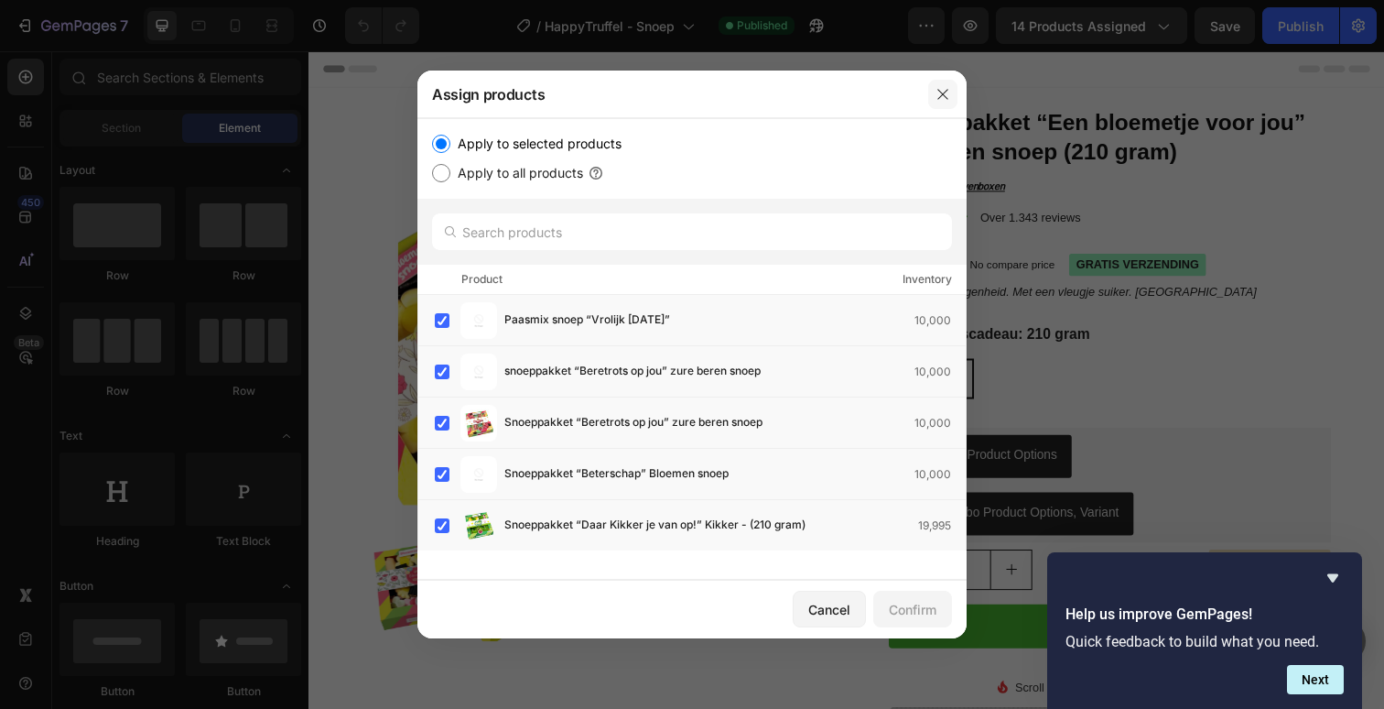
click at [945, 106] on button "button" at bounding box center [942, 94] width 29 height 29
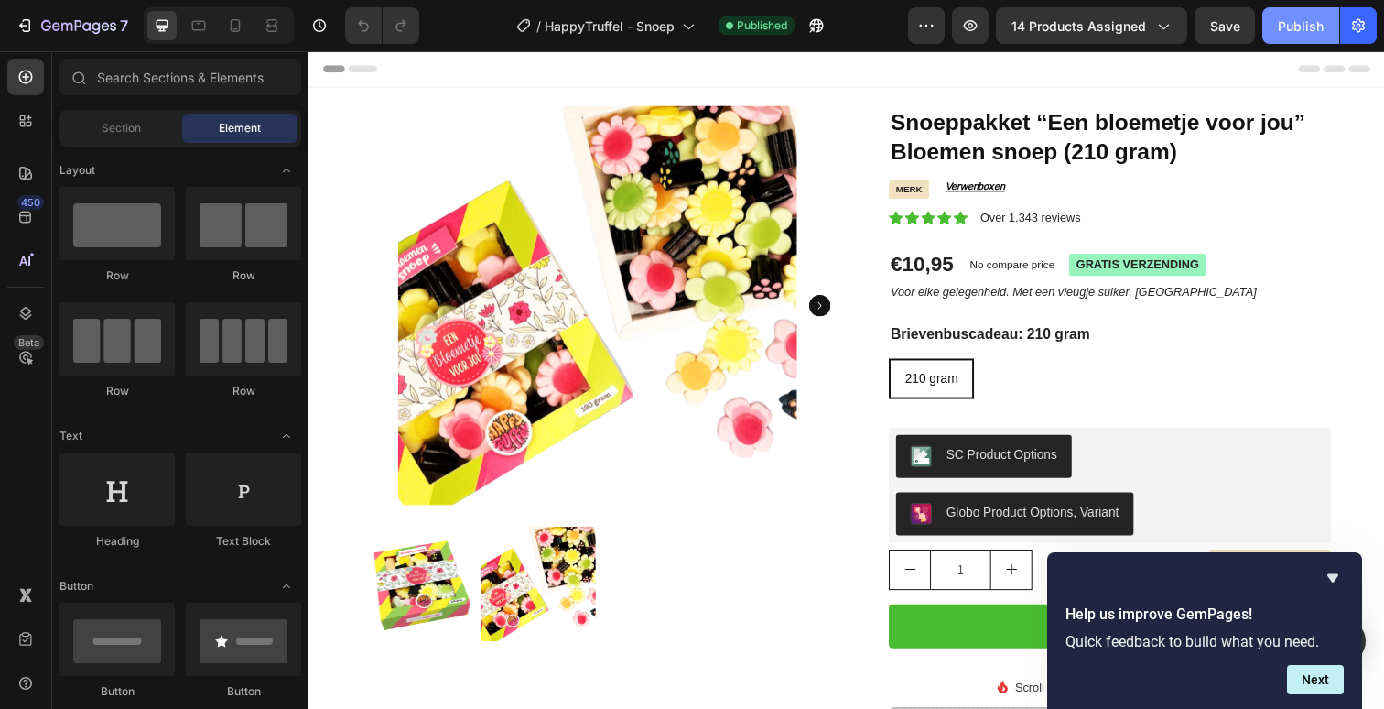
click at [1288, 30] on div "Publish" at bounding box center [1301, 25] width 46 height 19
